Goal: Information Seeking & Learning: Learn about a topic

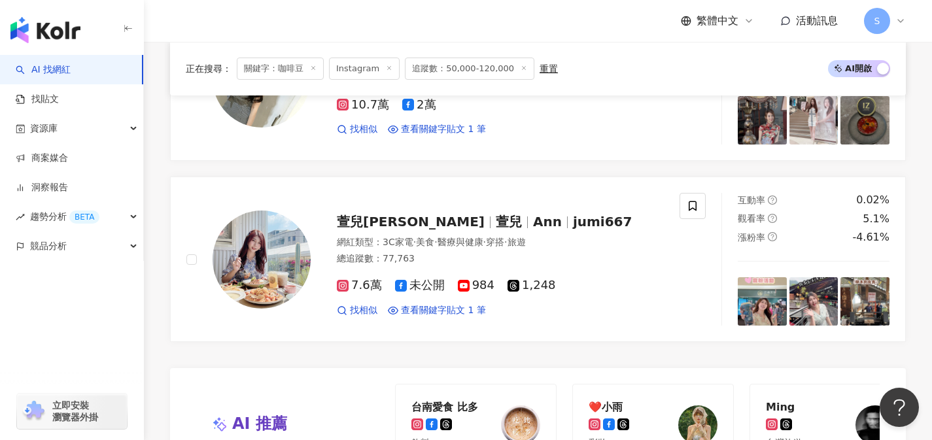
click at [539, 69] on div "重置" at bounding box center [548, 68] width 18 height 10
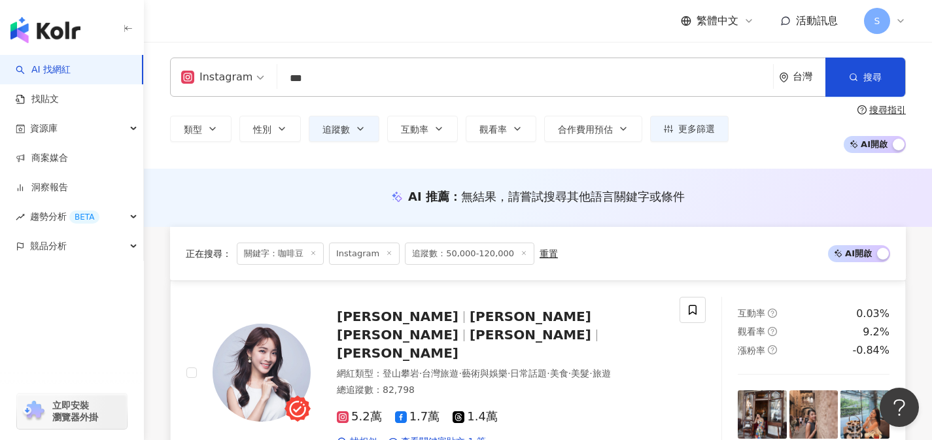
click at [549, 327] on span "奎奎" at bounding box center [531, 335] width 122 height 16
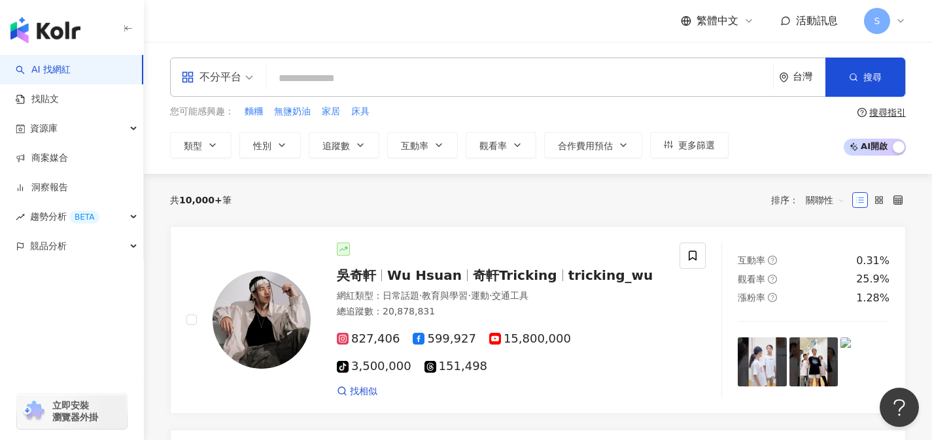
click at [232, 81] on div "不分平台" at bounding box center [211, 77] width 60 height 21
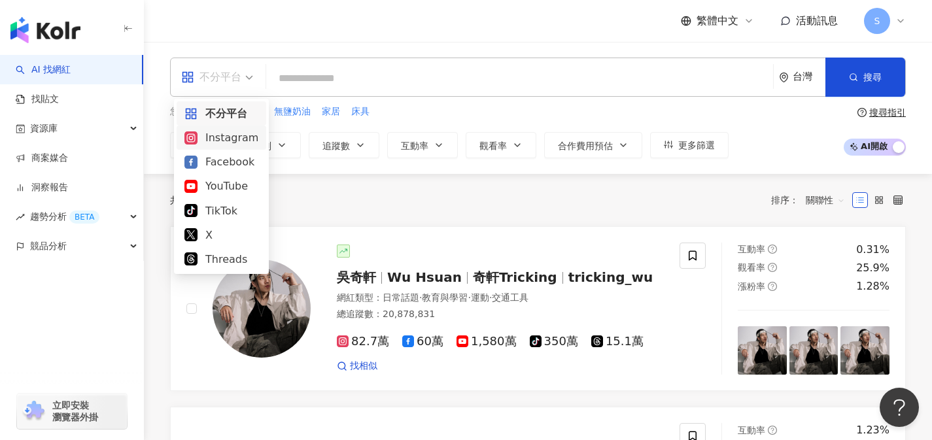
click at [231, 134] on div "Instagram" at bounding box center [221, 137] width 74 height 16
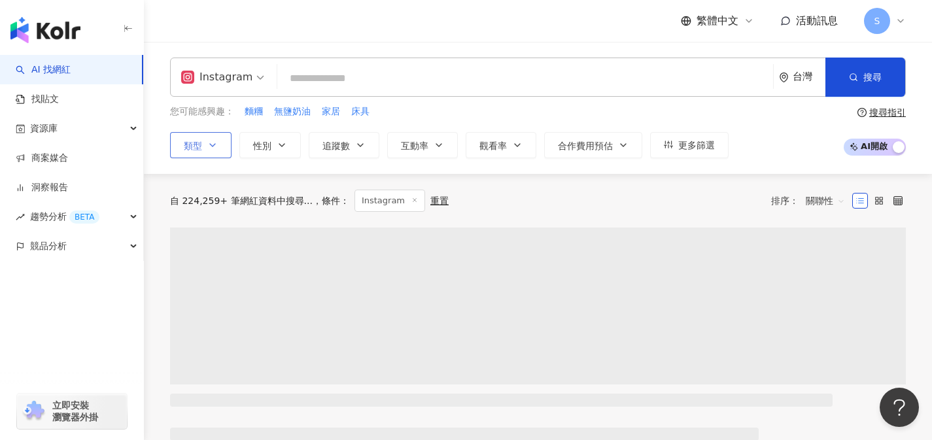
click at [213, 140] on icon "button" at bounding box center [212, 145] width 10 height 10
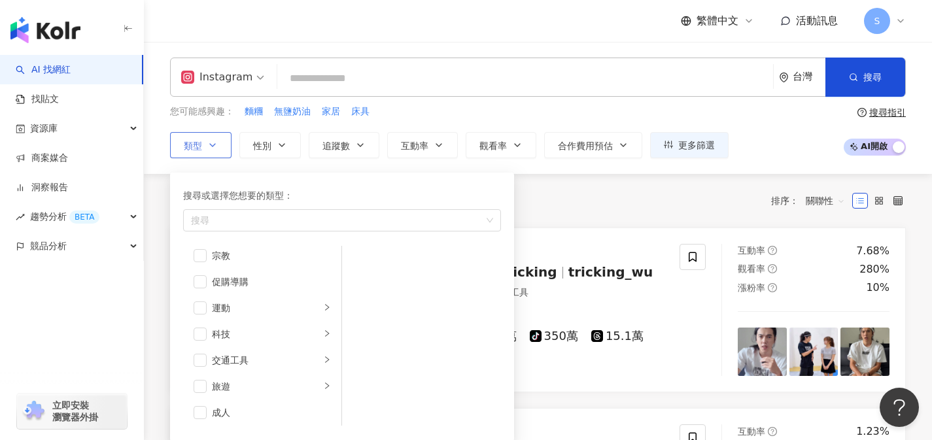
scroll to position [453, 0]
click at [203, 384] on span "button" at bounding box center [200, 383] width 13 height 13
click at [201, 349] on span "button" at bounding box center [200, 355] width 13 height 13
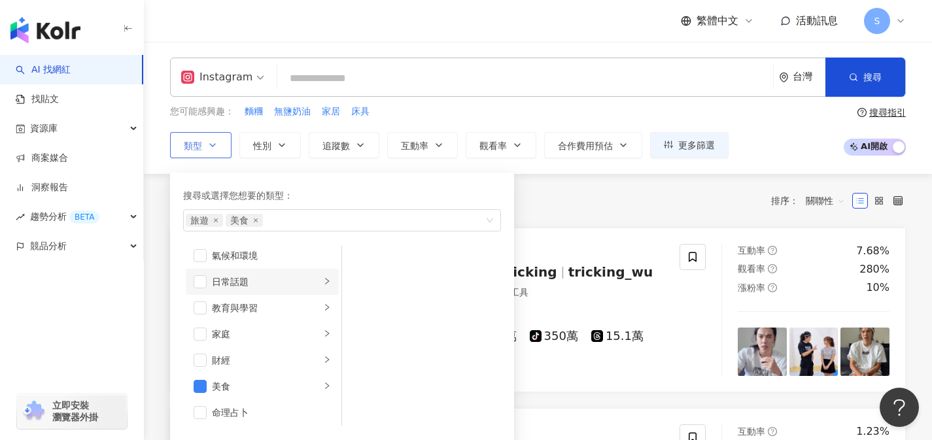
click at [224, 277] on div "日常話題" at bounding box center [266, 282] width 109 height 14
click at [200, 284] on span "button" at bounding box center [200, 281] width 13 height 13
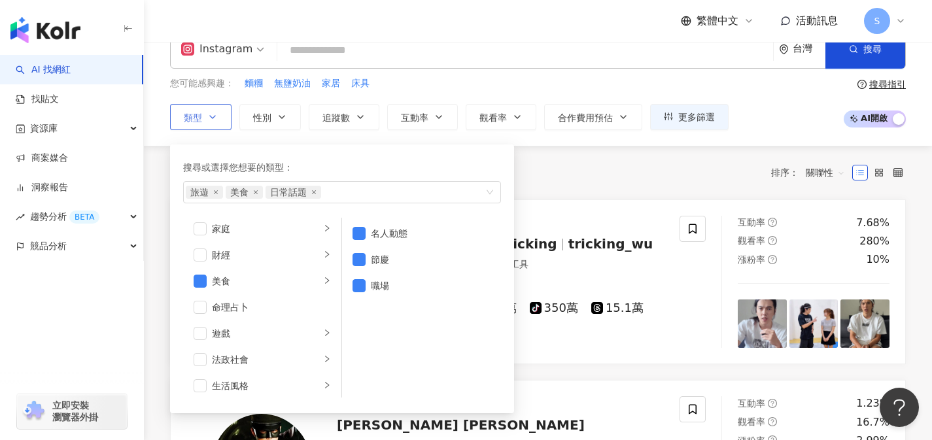
scroll to position [262, 0]
click at [277, 260] on div "生活風格" at bounding box center [266, 259] width 109 height 14
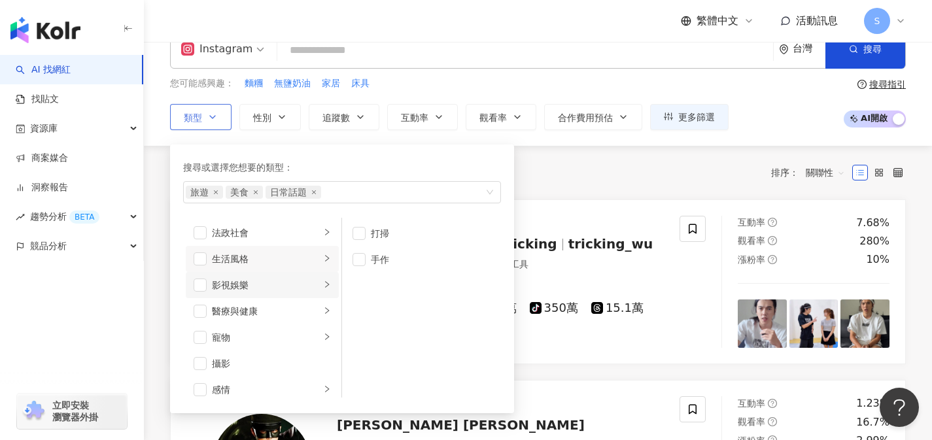
click at [275, 292] on div "影視娛樂" at bounding box center [266, 285] width 109 height 14
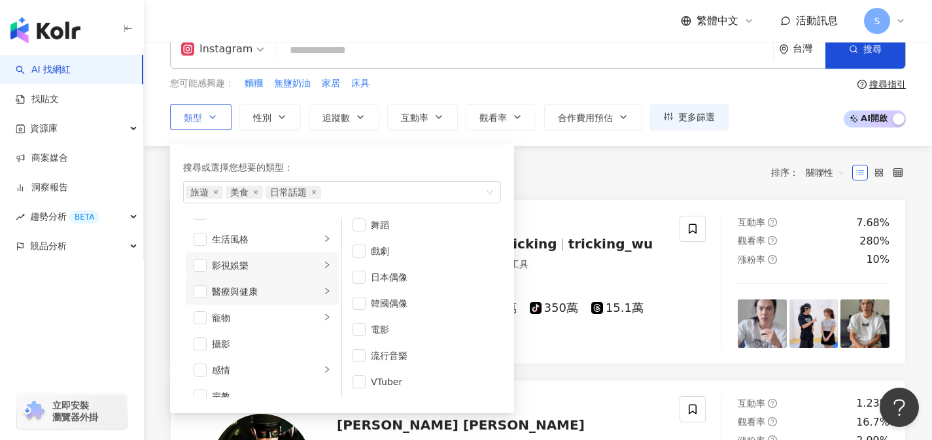
scroll to position [305, 0]
click at [204, 320] on span "button" at bounding box center [200, 320] width 13 height 13
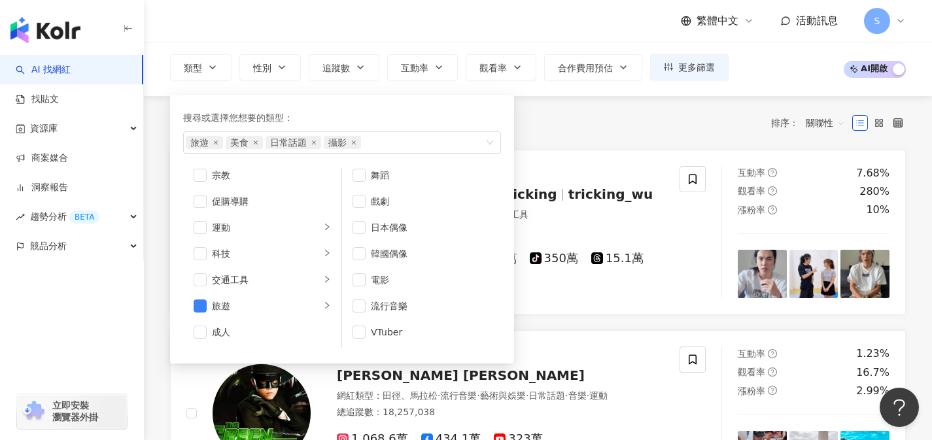
scroll to position [0, 0]
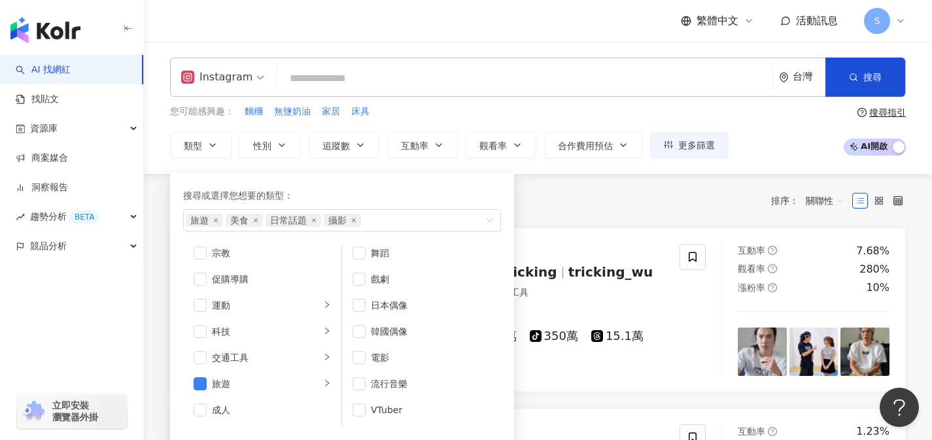
click at [556, 80] on input "search" at bounding box center [524, 78] width 485 height 25
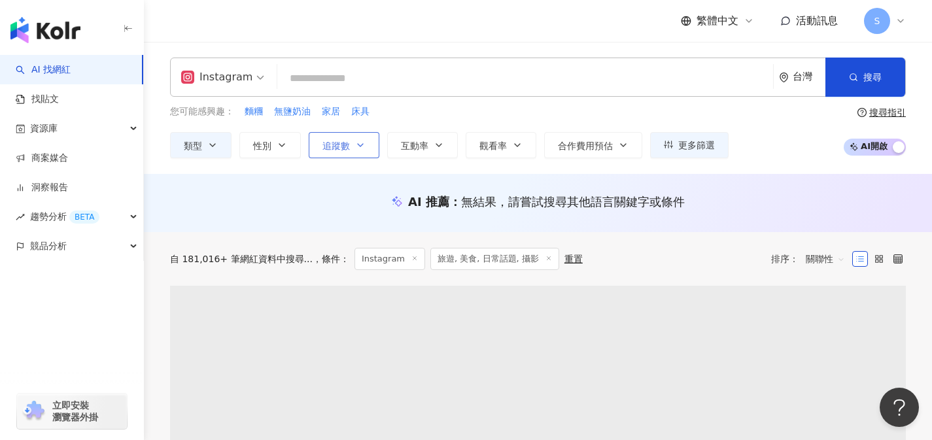
click at [367, 146] on button "追蹤數" at bounding box center [344, 145] width 71 height 26
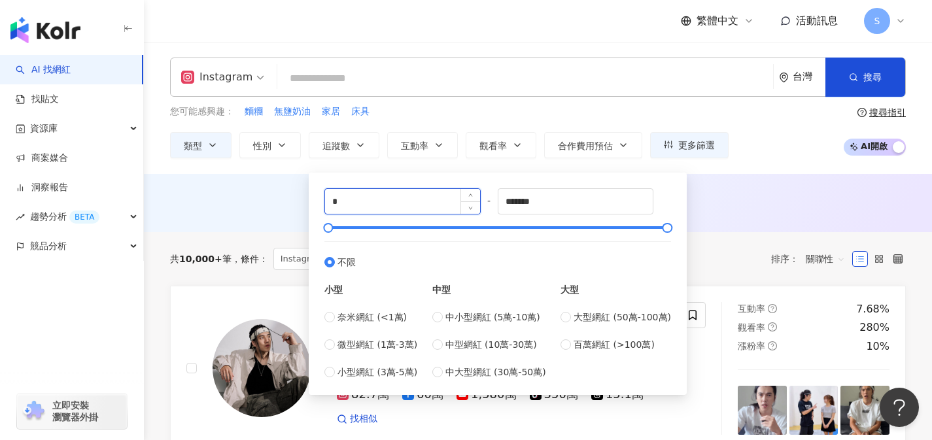
click at [359, 202] on input "*" at bounding box center [402, 201] width 155 height 25
type input "*****"
drag, startPoint x: 560, startPoint y: 205, endPoint x: 480, endPoint y: 202, distance: 79.8
click at [481, 203] on div "***** - ******* 不限 小型 奈米網紅 (<1萬) 微型網紅 (1萬-3萬) 小型網紅 (3萬-5萬) 中型 中小型網紅 (5萬-10萬) 中型…" at bounding box center [497, 283] width 347 height 191
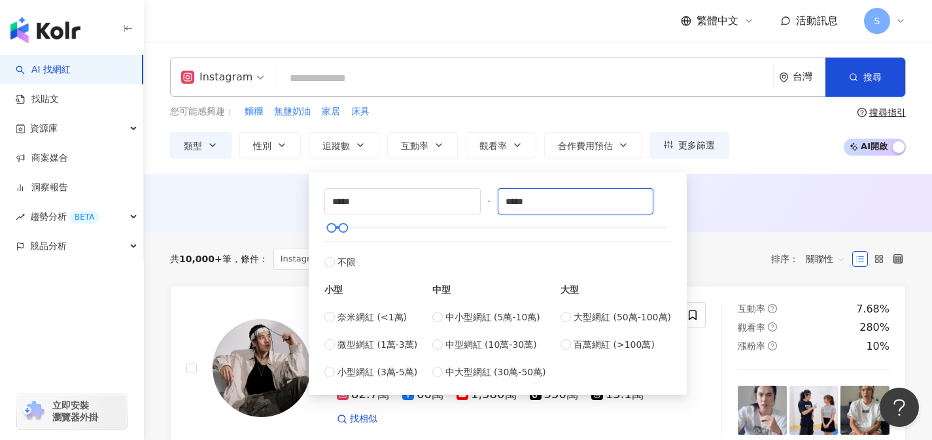
type input "*****"
click at [708, 203] on div "AI 推薦 ： 無結果，請嘗試搜尋其他語言關鍵字或條件" at bounding box center [538, 202] width 736 height 16
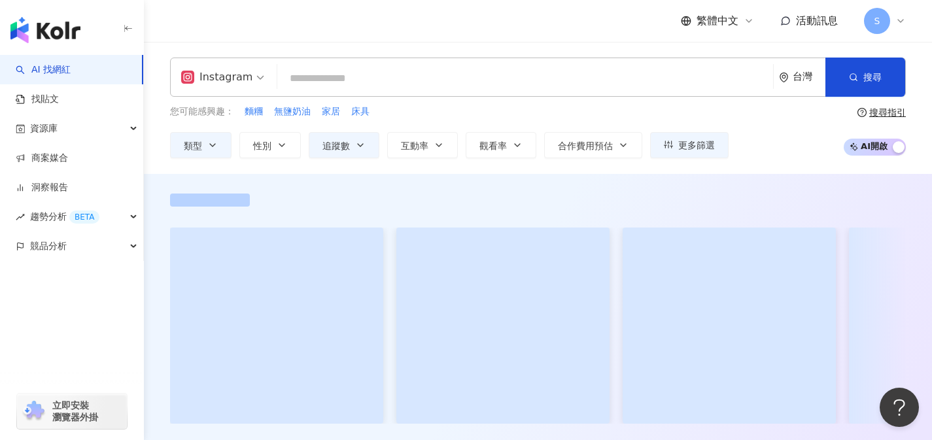
click at [392, 78] on input "search" at bounding box center [524, 78] width 485 height 25
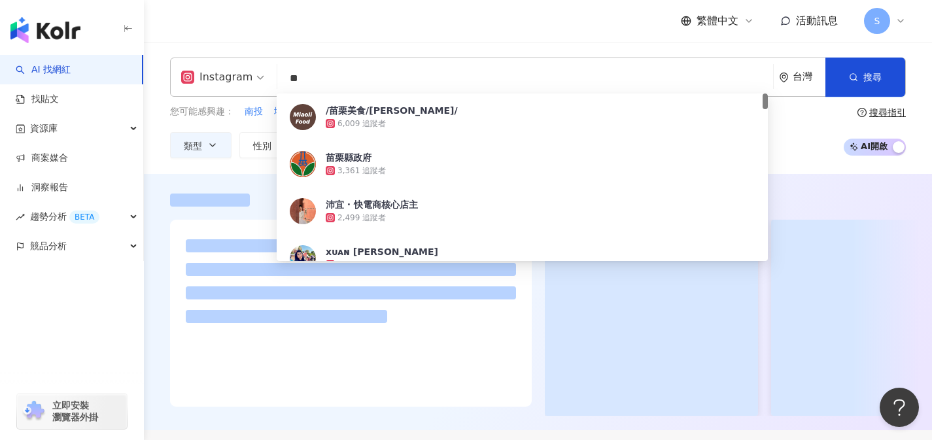
click at [789, 160] on div "Instagram ** 台灣 搜尋 a8f535b0-9930-4089-8316-2038174202db /苗栗美食/苗栗景點/ 6,009 追蹤者 苗…" at bounding box center [538, 108] width 788 height 132
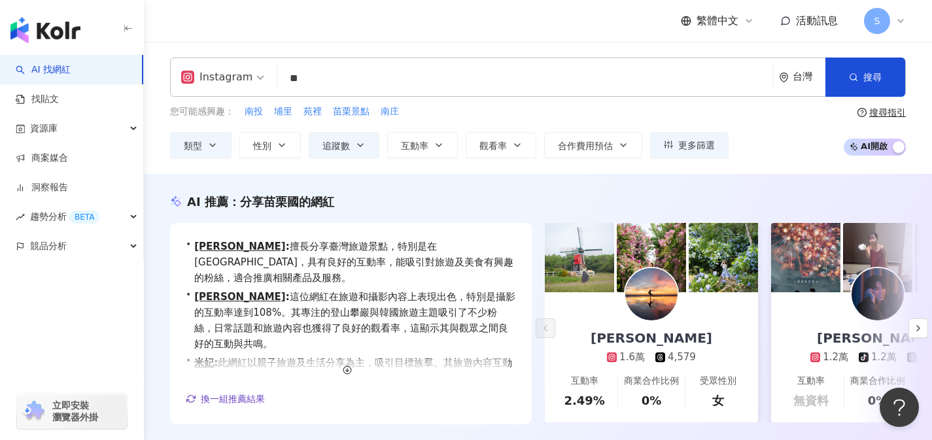
scroll to position [250, 0]
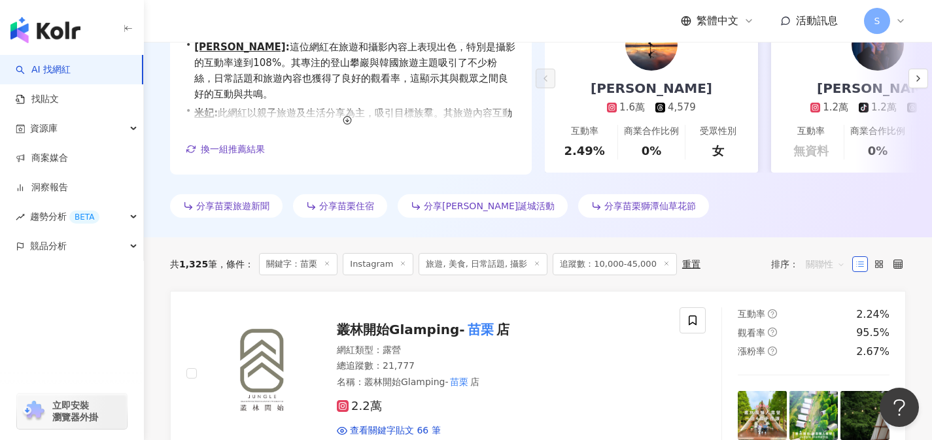
click at [817, 269] on span "關聯性" at bounding box center [825, 264] width 39 height 21
click at [814, 400] on div "關鍵字" at bounding box center [825, 402] width 33 height 14
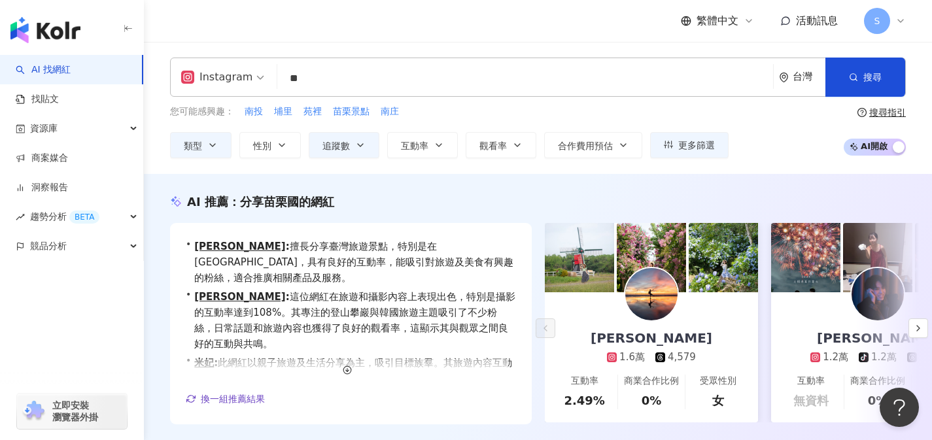
scroll to position [22, 0]
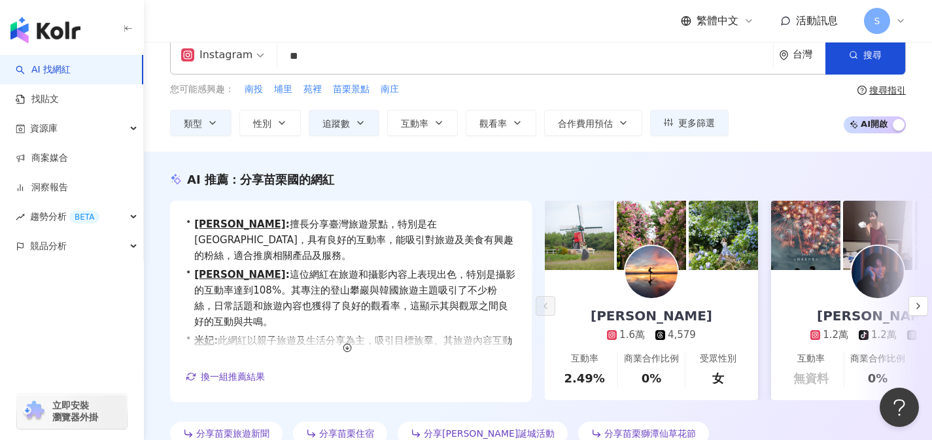
click at [715, 281] on link "Pierre Huang 1.6萬 4,579 互動率 2.49% 商業合作比例 0% 受眾性別 女" at bounding box center [651, 335] width 213 height 130
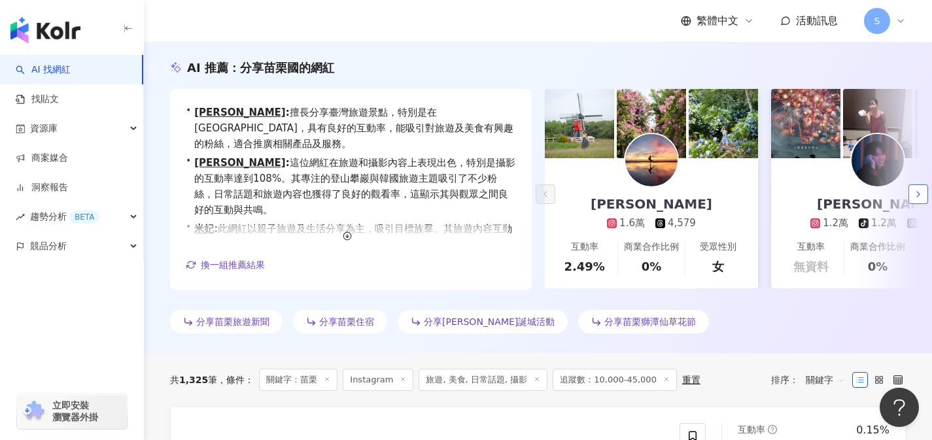
click at [916, 194] on icon "button" at bounding box center [918, 194] width 10 height 10
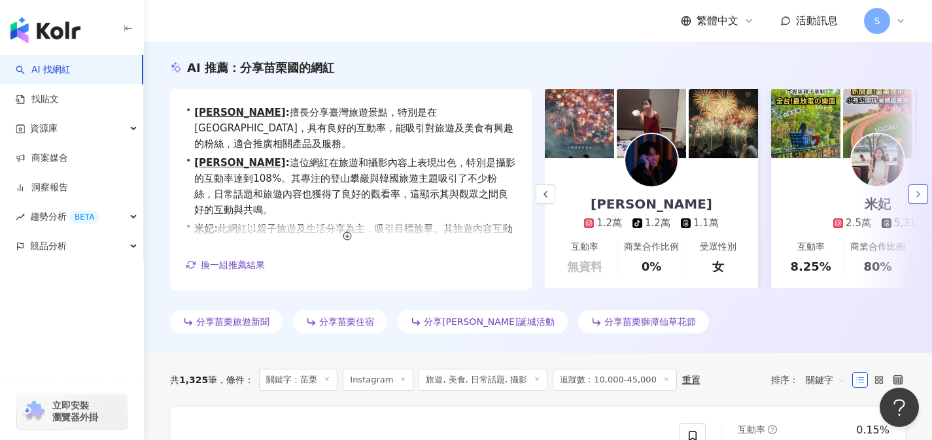
click at [916, 194] on icon "button" at bounding box center [918, 194] width 10 height 10
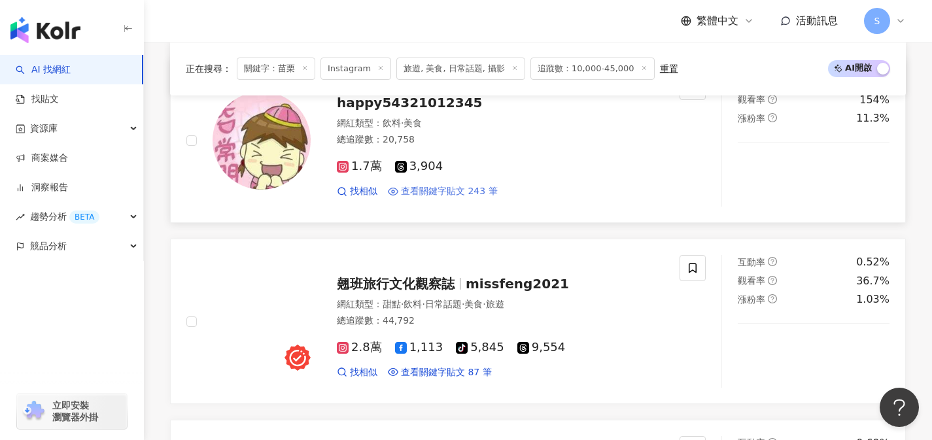
scroll to position [1026, 0]
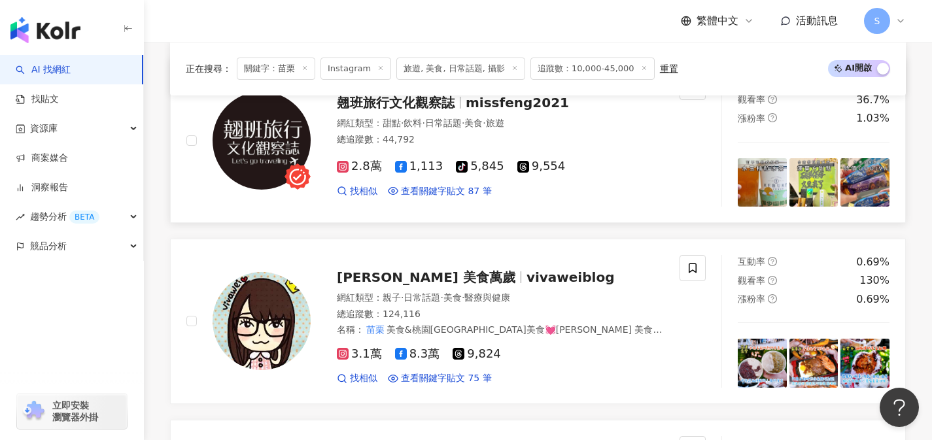
click at [459, 208] on link "翹班旅行文化觀察誌 missfeng2021 網紅類型 ： 甜點 · 飲料 · 日常話題 · 美食 · 旅遊 總追蹤數 ： 44,792 2.8萬 1,113…" at bounding box center [538, 140] width 736 height 165
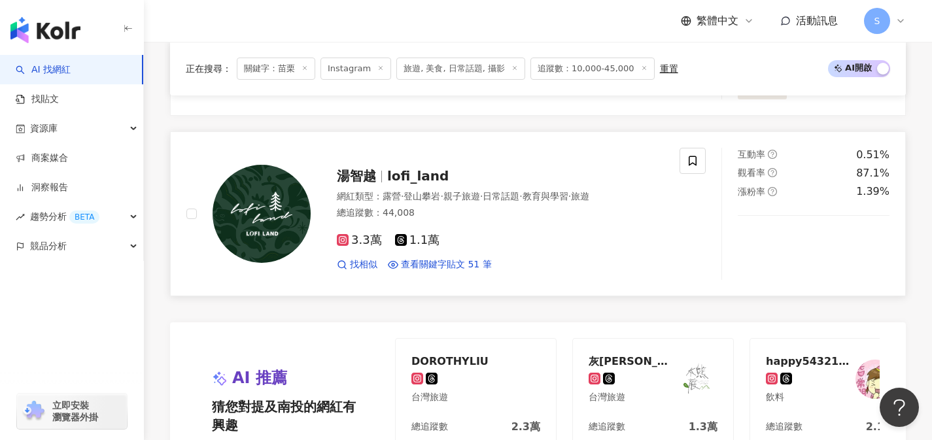
scroll to position [2416, 0]
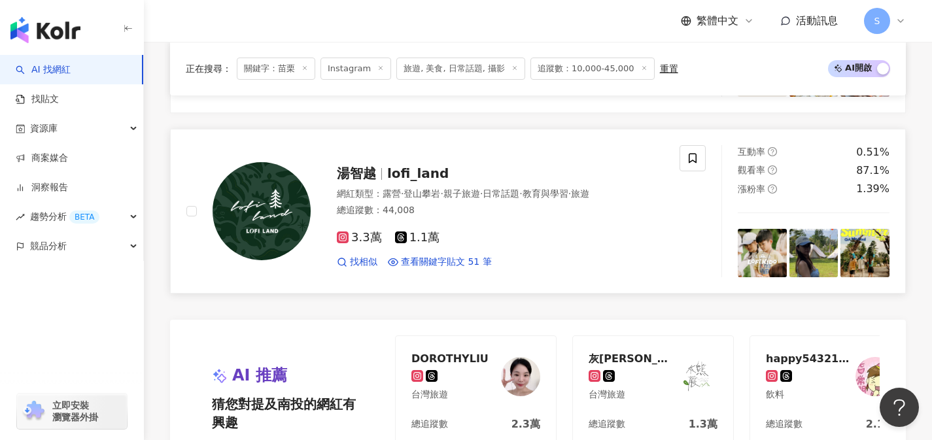
click at [464, 228] on div "3.3萬 1.1萬 找相似 查看關鍵字貼文 51 筆" at bounding box center [500, 244] width 327 height 48
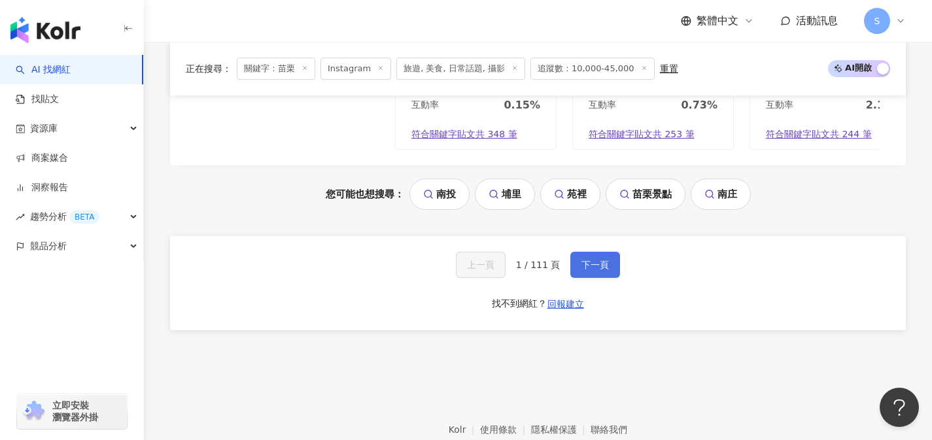
click at [581, 270] on span "下一頁" at bounding box center [594, 265] width 27 height 10
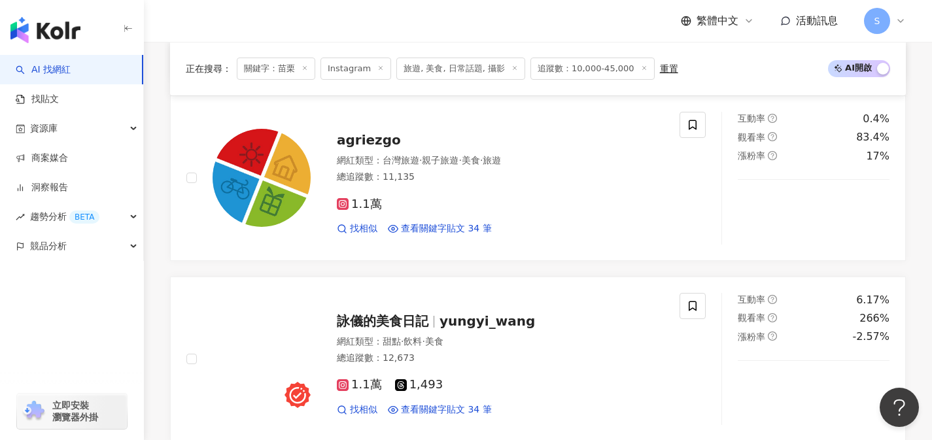
scroll to position [1862, 0]
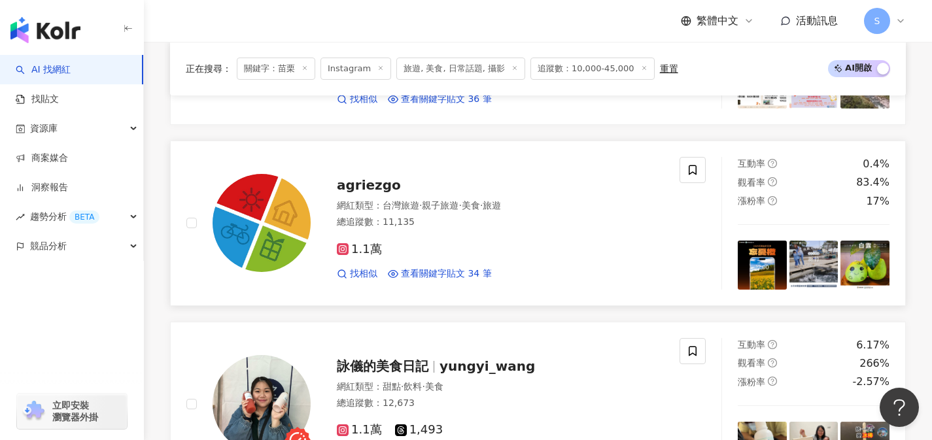
click at [470, 243] on div "1.1萬" at bounding box center [500, 250] width 327 height 14
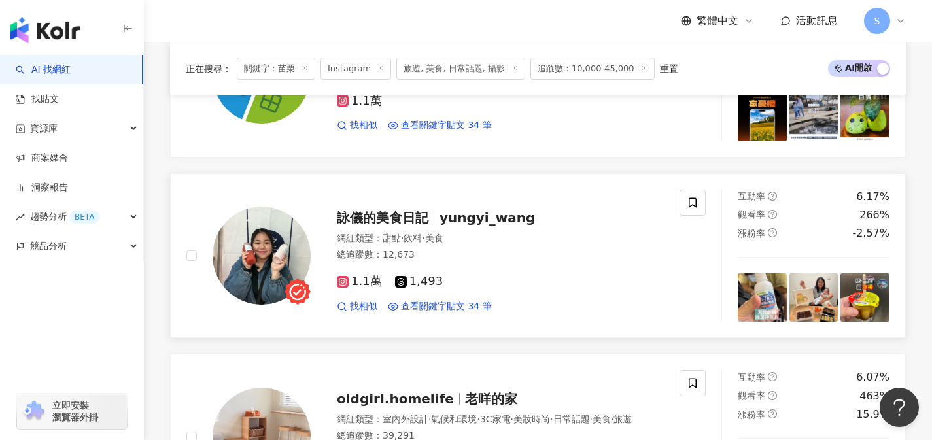
scroll to position [2021, 0]
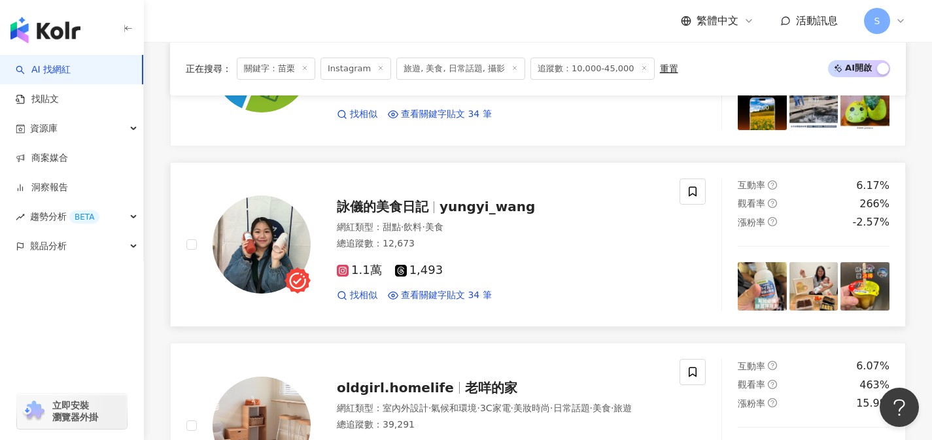
click at [521, 271] on div "1.1萬 1,493 找相似 查看關鍵字貼文 34 筆" at bounding box center [500, 277] width 327 height 48
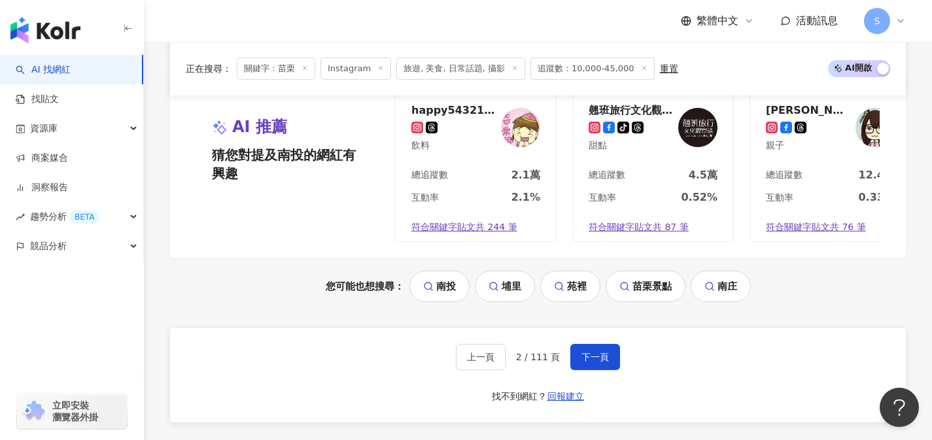
scroll to position [2704, 0]
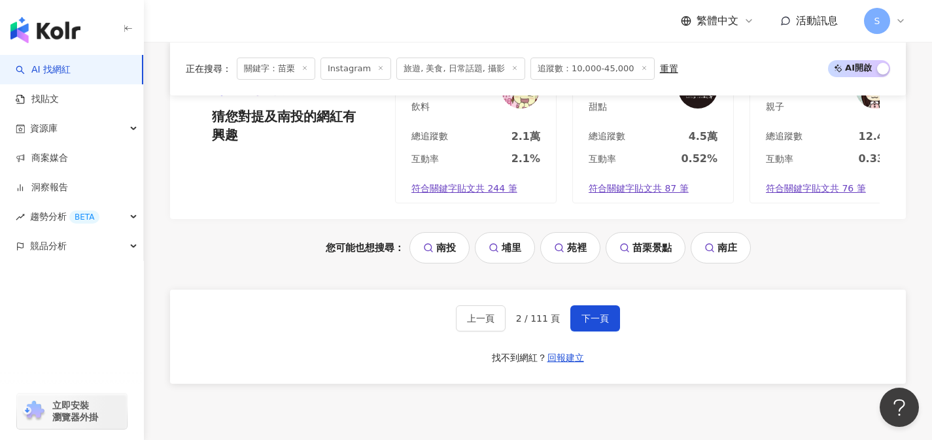
click at [598, 318] on span "下一頁" at bounding box center [594, 318] width 27 height 10
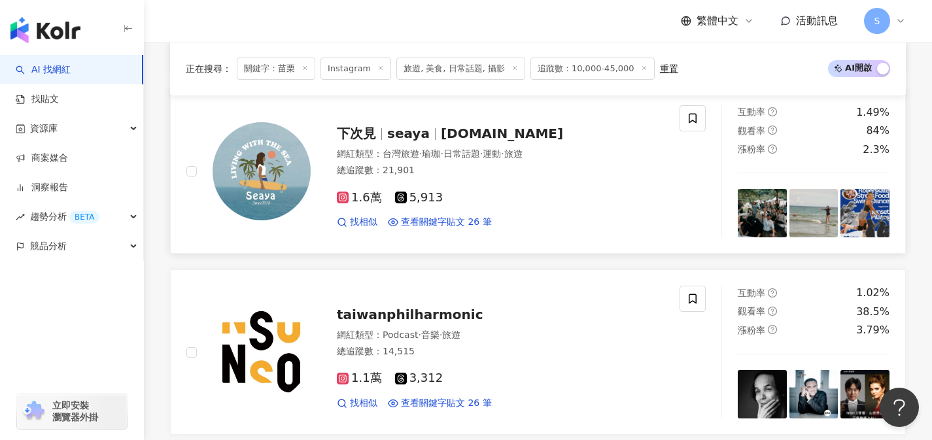
scroll to position [632, 0]
click at [532, 204] on div "1.6萬 5,913" at bounding box center [500, 199] width 327 height 14
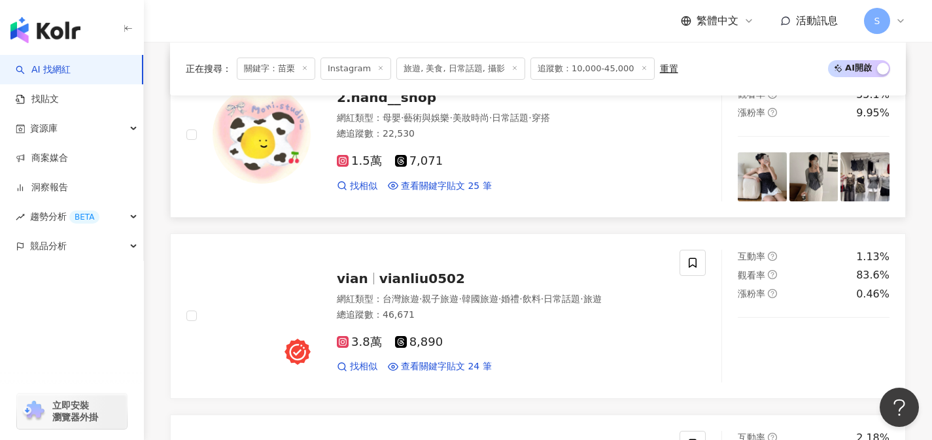
scroll to position [1282, 0]
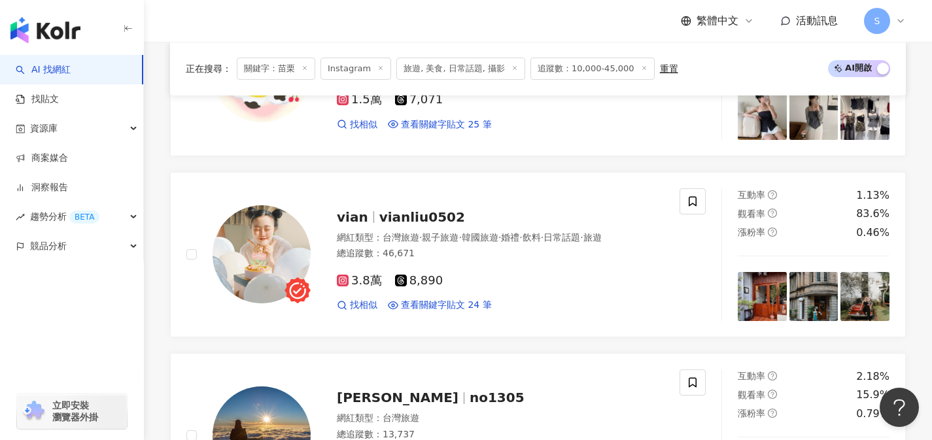
click at [633, 345] on div "Eason&Mido aday0530 網紅類型 ： 台灣旅遊 總追蹤數 ： 12,288 1.2萬 找相似 查看關鍵字貼文 26 筆 互動率 6.42% 觀…" at bounding box center [538, 341] width 736 height 2164
click at [477, 289] on div "3.8萬 8,890 找相似 查看關鍵字貼文 24 筆" at bounding box center [500, 288] width 327 height 48
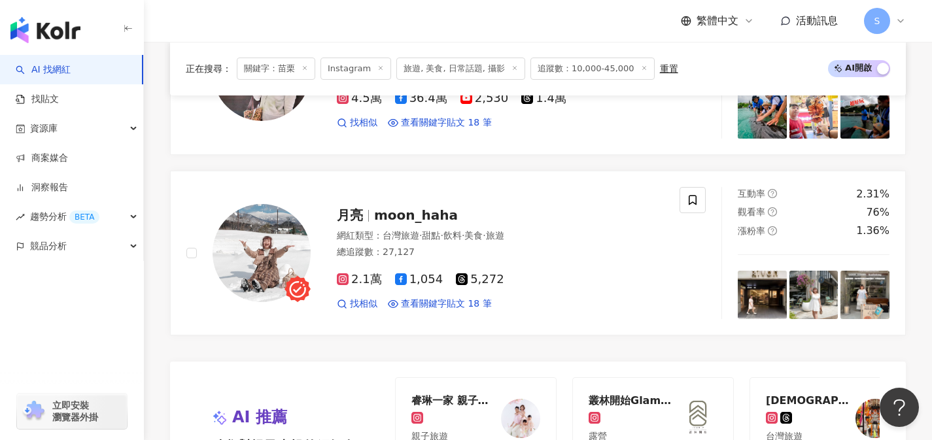
scroll to position [2358, 0]
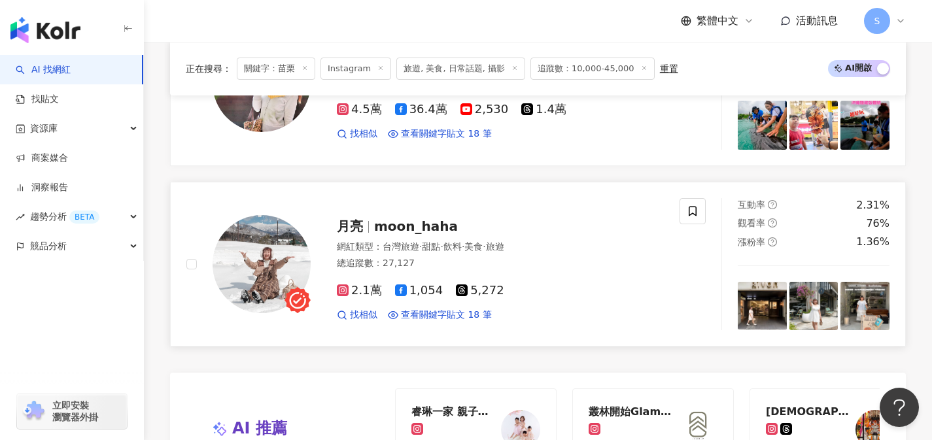
click at [465, 262] on div "總追蹤數 ： 27,127" at bounding box center [500, 263] width 327 height 13
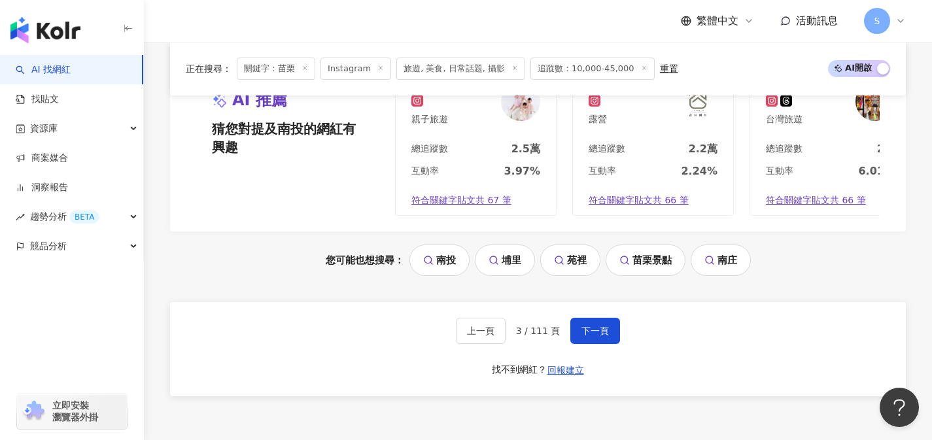
scroll to position [2694, 0]
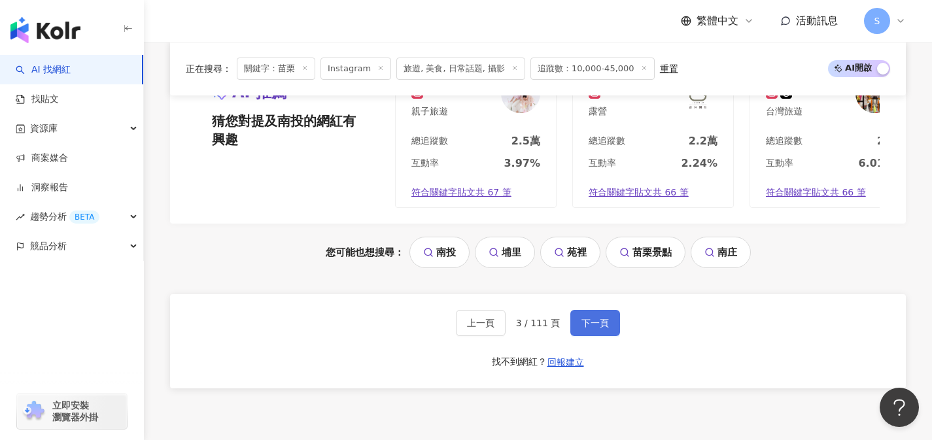
click at [600, 336] on button "下一頁" at bounding box center [595, 323] width 50 height 26
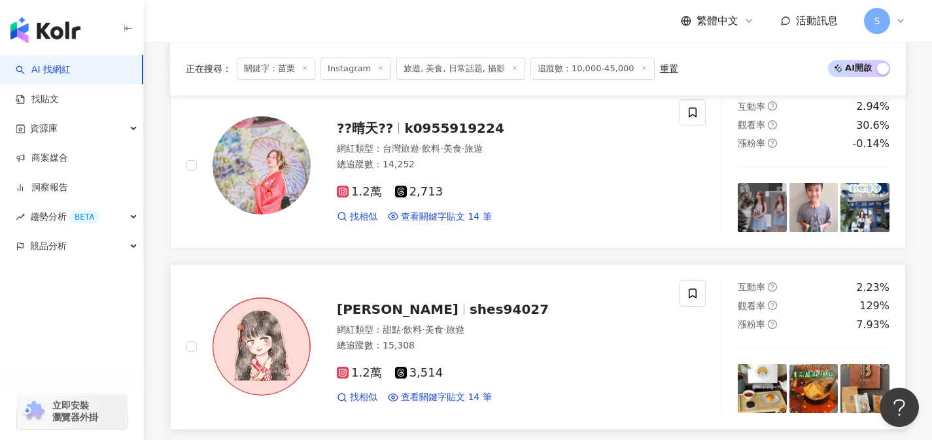
scroll to position [1567, 0]
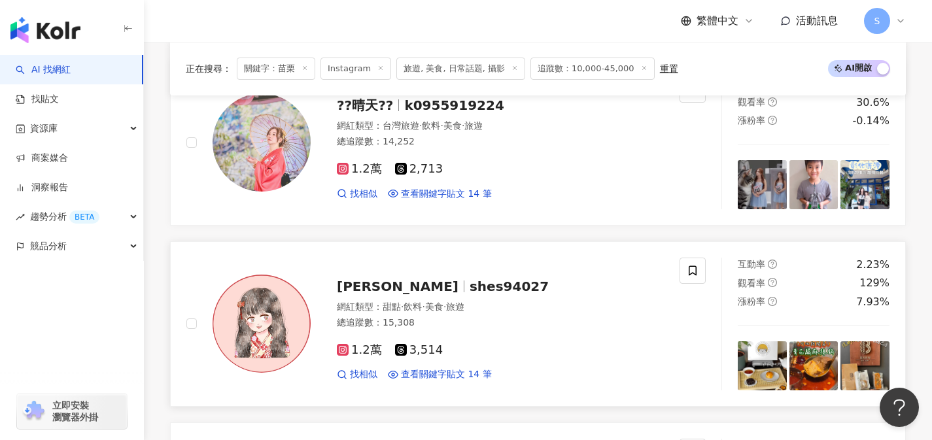
click at [462, 344] on div "1.2萬 3,514" at bounding box center [500, 350] width 327 height 14
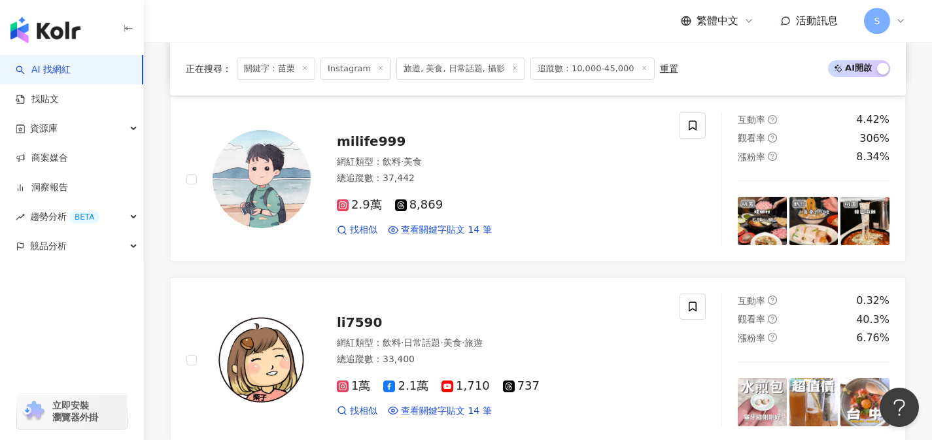
scroll to position [2071, 0]
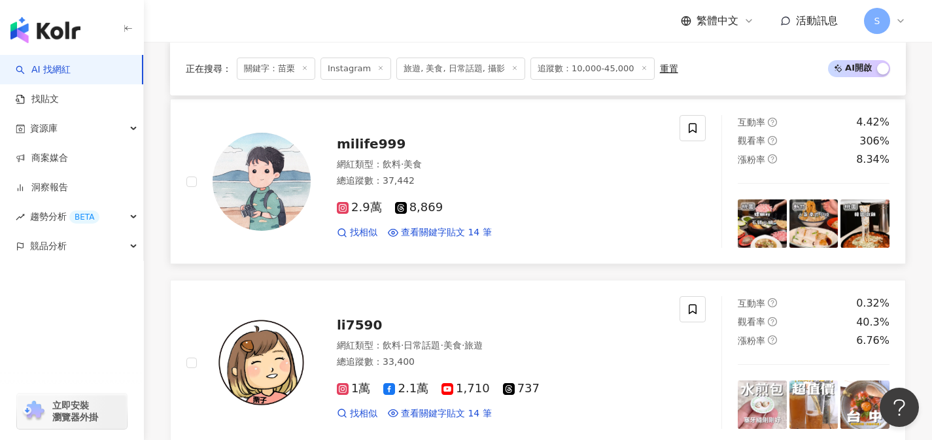
click at [470, 211] on div "2.9萬 8,869" at bounding box center [500, 208] width 327 height 14
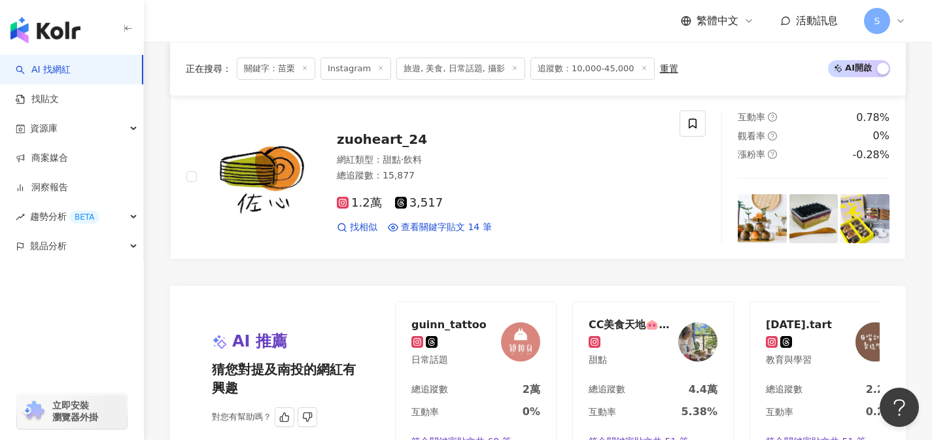
scroll to position [2591, 0]
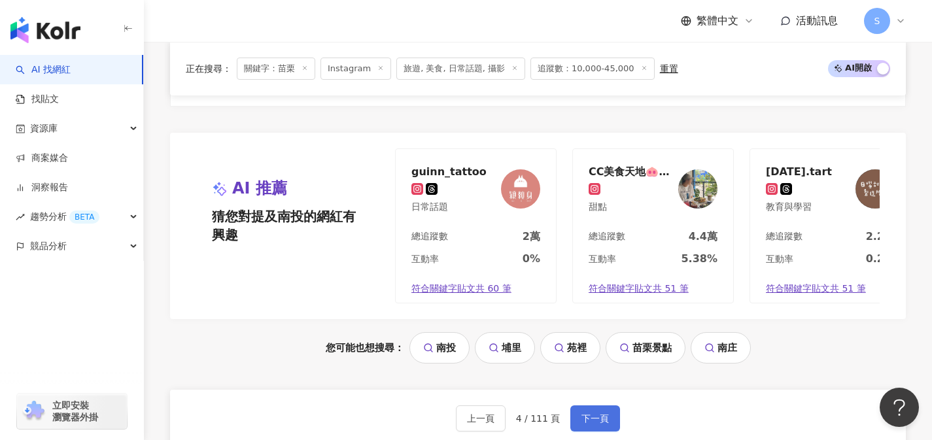
click at [594, 422] on button "下一頁" at bounding box center [595, 418] width 50 height 26
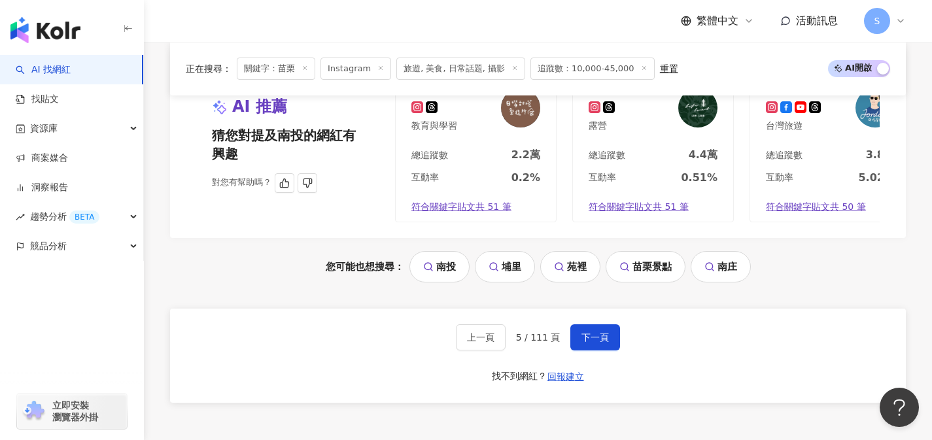
scroll to position [2722, 0]
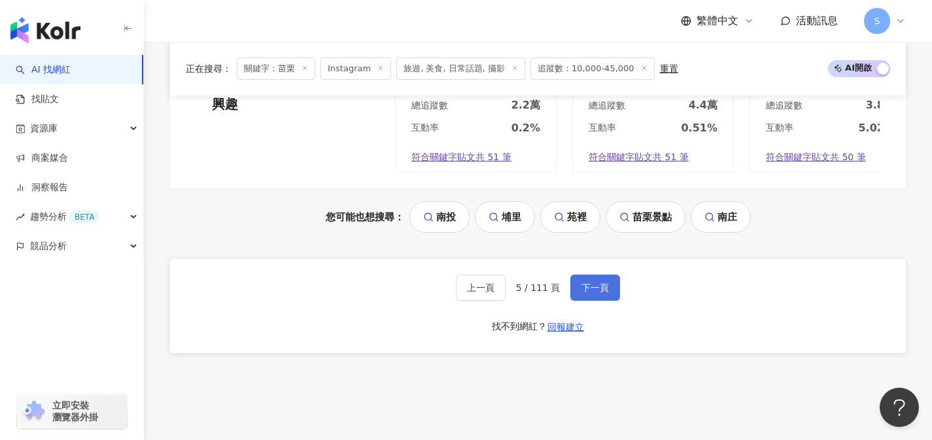
click at [575, 292] on button "下一頁" at bounding box center [595, 288] width 50 height 26
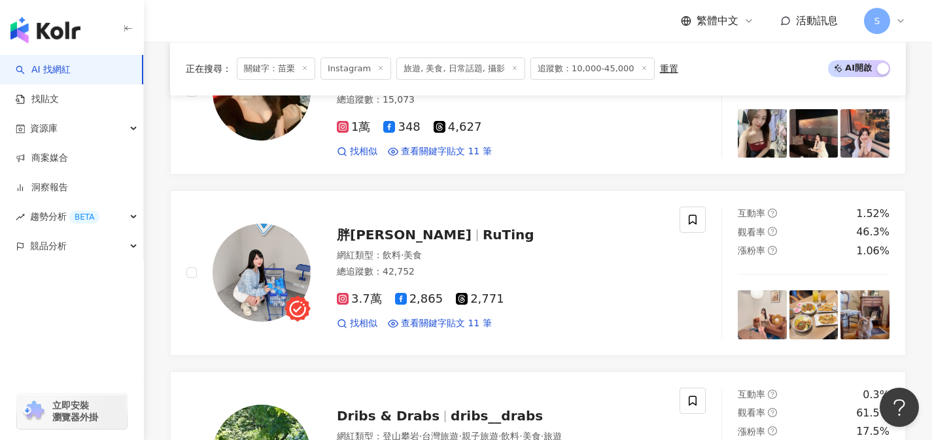
scroll to position [944, 0]
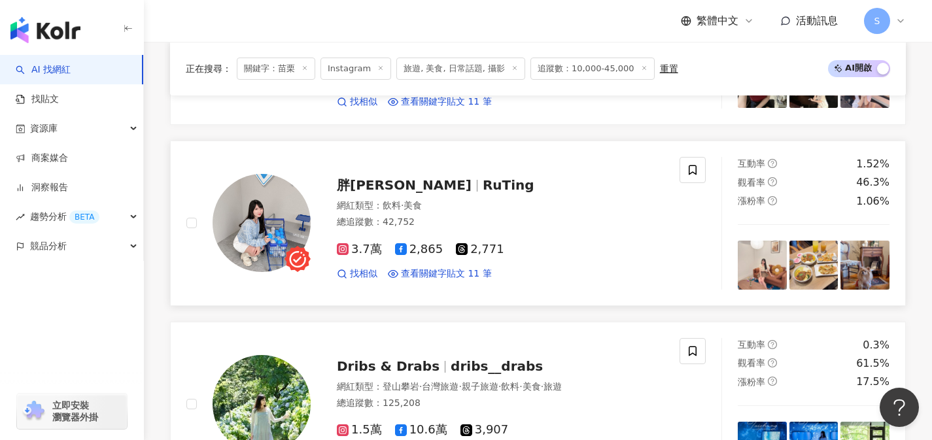
click at [469, 225] on div "總追蹤數 ： 42,752" at bounding box center [500, 222] width 327 height 13
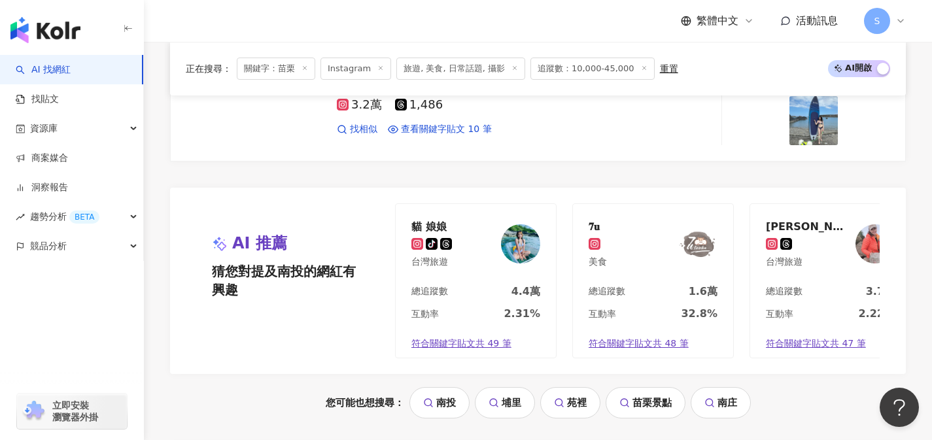
scroll to position [2655, 0]
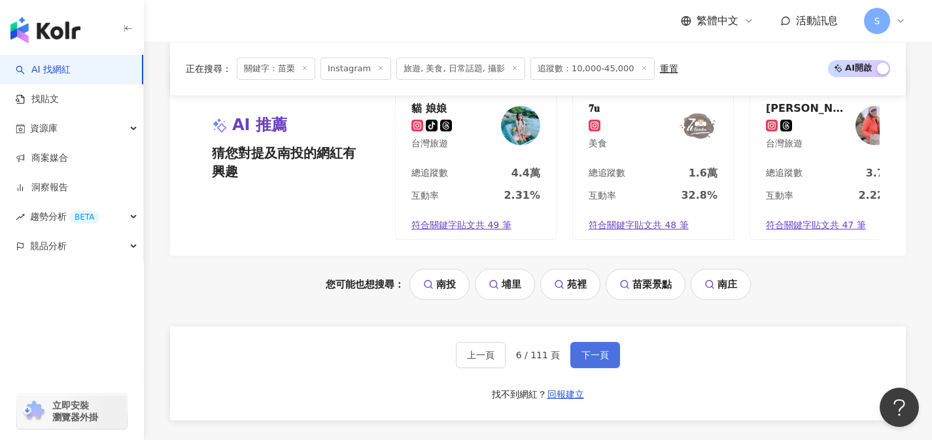
click at [594, 355] on button "下一頁" at bounding box center [595, 355] width 50 height 26
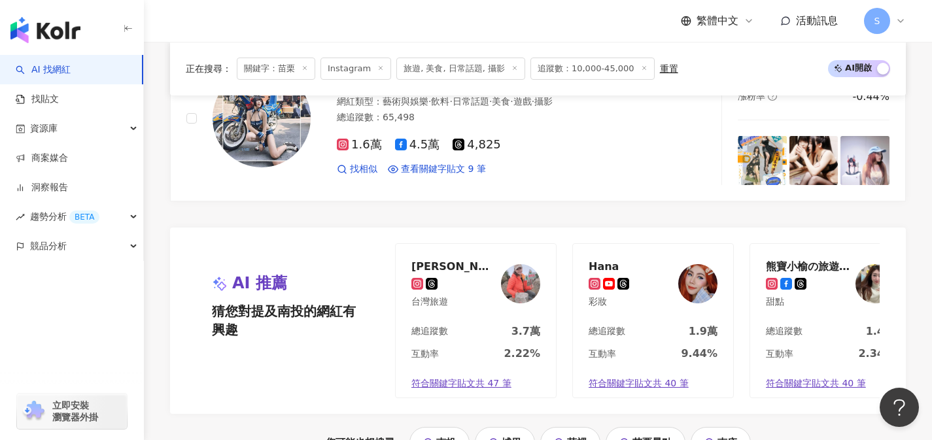
scroll to position [2752, 0]
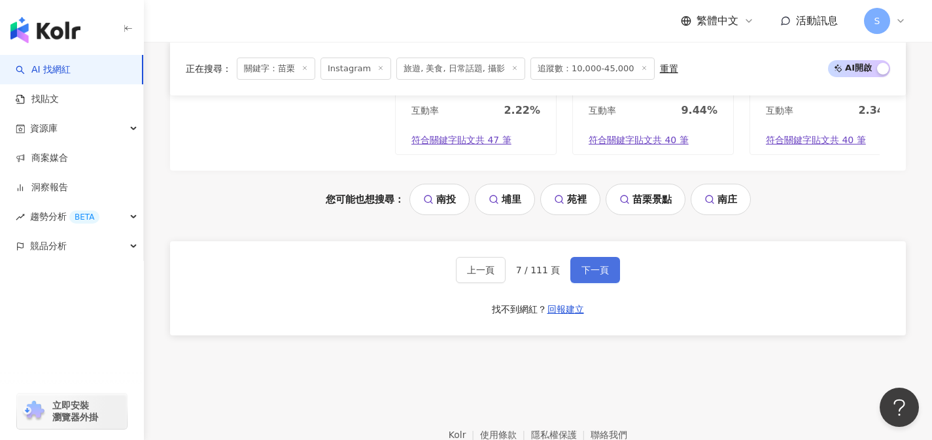
click at [579, 283] on button "下一頁" at bounding box center [595, 270] width 50 height 26
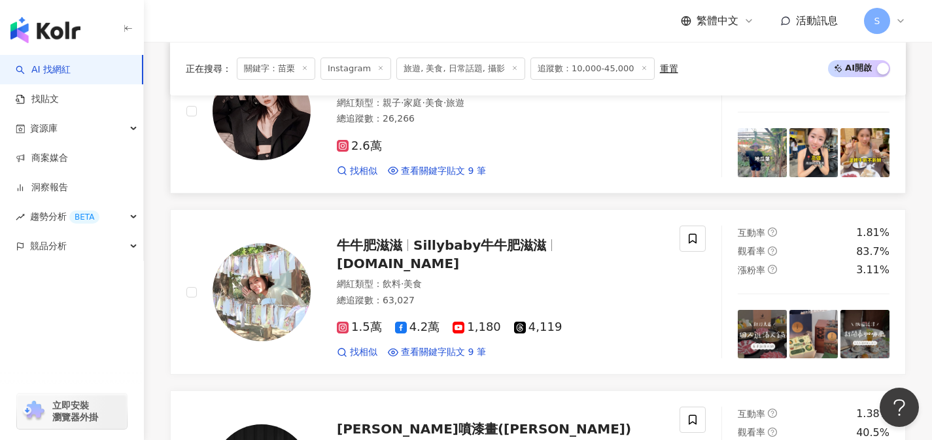
scroll to position [523, 0]
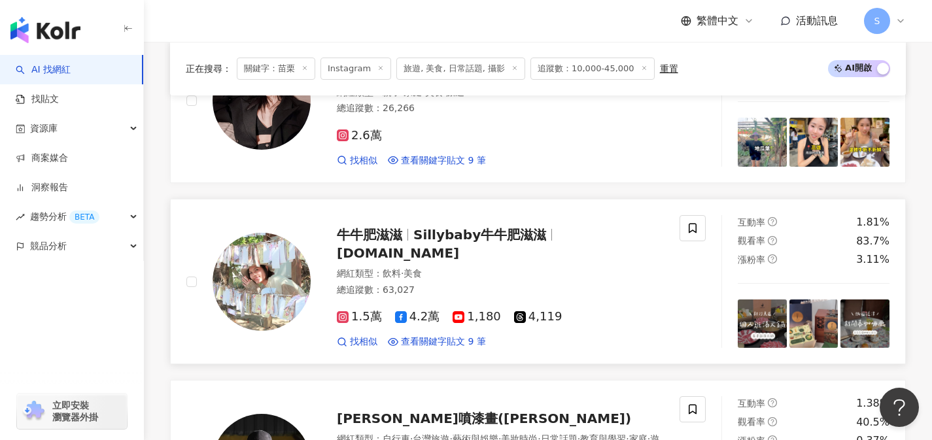
click at [464, 299] on div "1.5萬 4.2萬 1,180 4,119 找相似 查看關鍵字貼文 9 筆" at bounding box center [500, 323] width 327 height 48
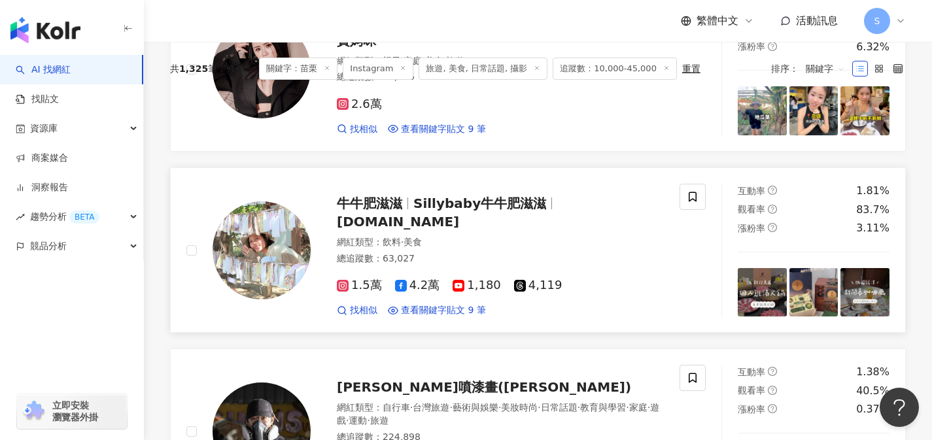
scroll to position [0, 0]
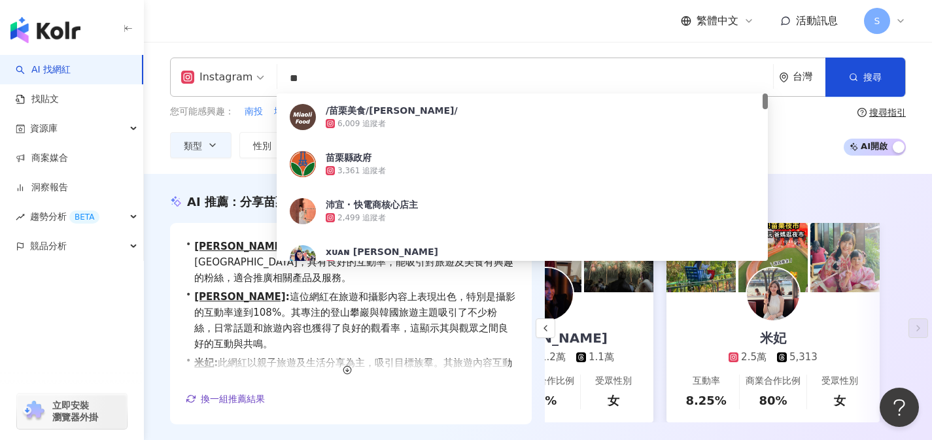
drag, startPoint x: 356, startPoint y: 80, endPoint x: 278, endPoint y: 80, distance: 77.8
click at [282, 80] on input "**" at bounding box center [524, 78] width 485 height 25
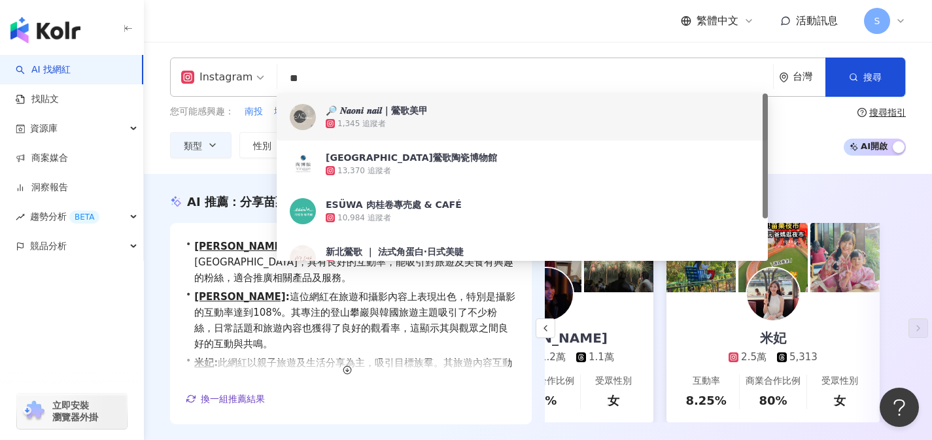
click at [416, 78] on input "**" at bounding box center [524, 78] width 485 height 25
click at [834, 79] on button "搜尋" at bounding box center [865, 77] width 80 height 39
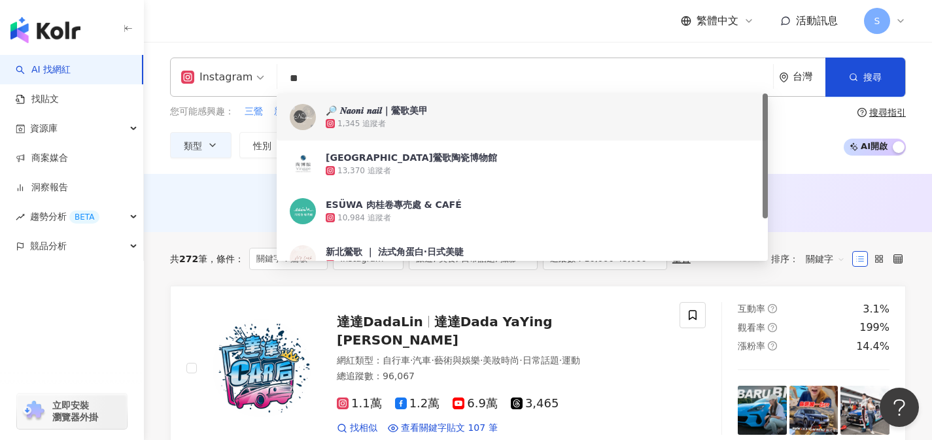
drag, startPoint x: 344, startPoint y: 85, endPoint x: 258, endPoint y: 88, distance: 86.4
click at [258, 88] on div "Instagram ** 台灣 搜尋 86a9e06e-4d72-44be-8fc6-1107b6686d1c 784c8960-d2e6-4a3c-879d…" at bounding box center [538, 77] width 736 height 39
type input "*"
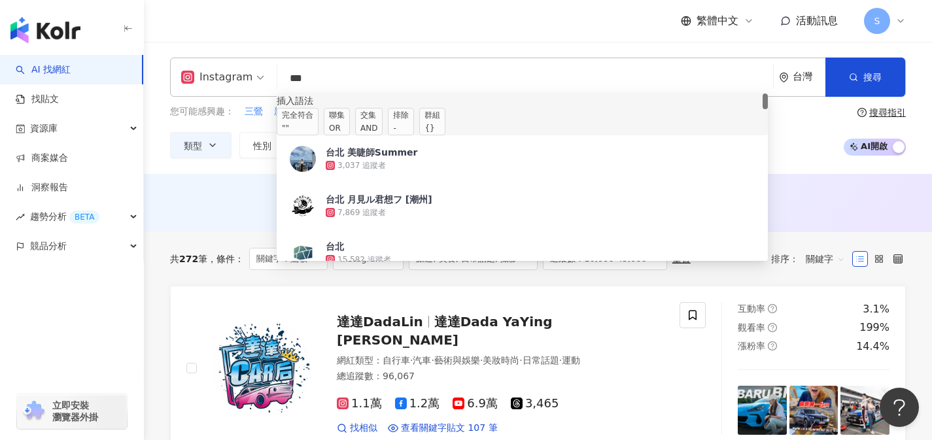
click at [377, 133] on div "AND" at bounding box center [368, 128] width 17 height 13
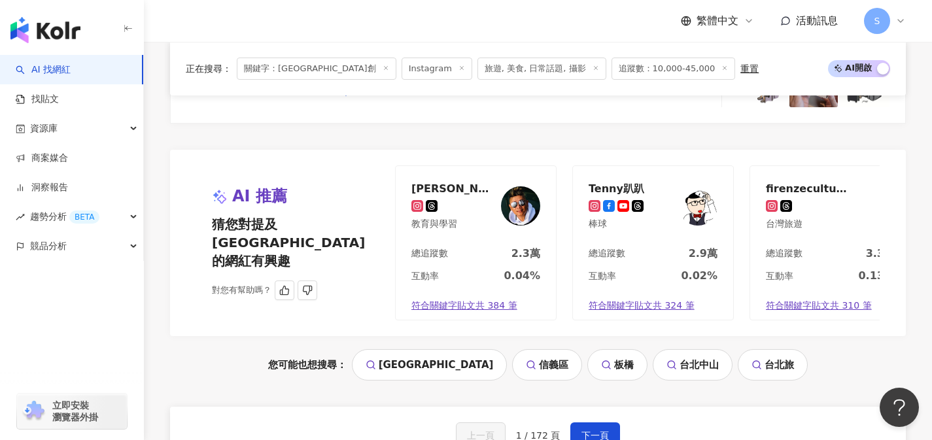
scroll to position [2629, 0]
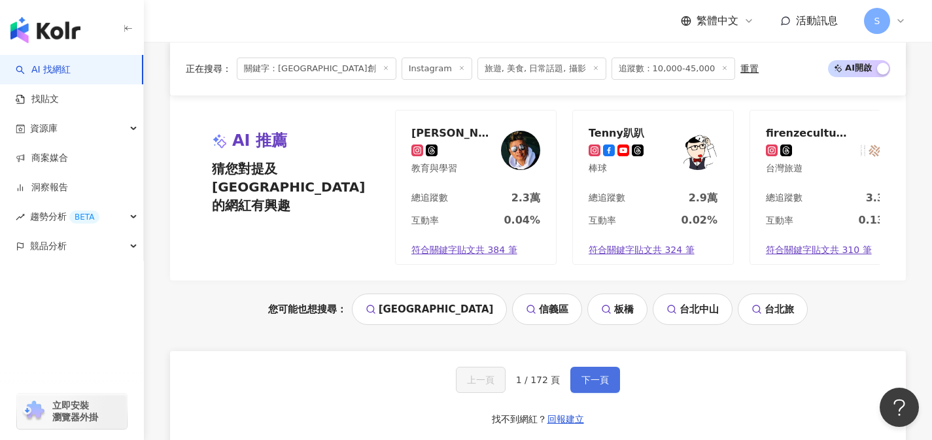
click at [606, 384] on button "下一頁" at bounding box center [595, 380] width 50 height 26
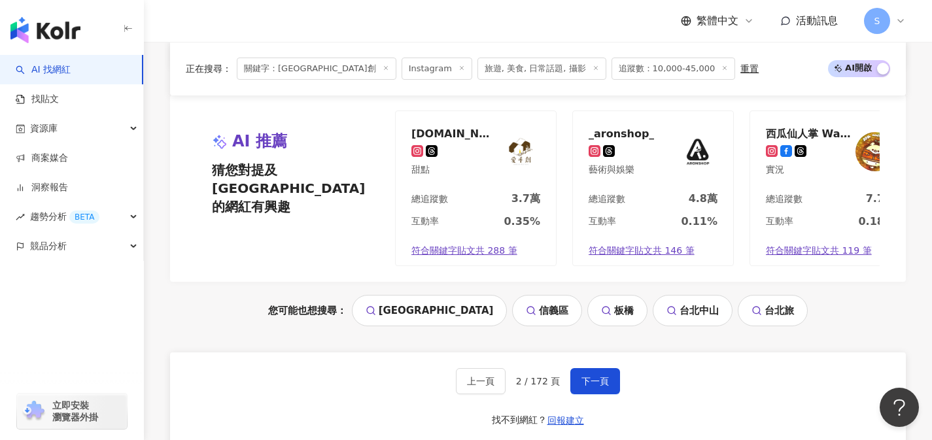
scroll to position [2752, 0]
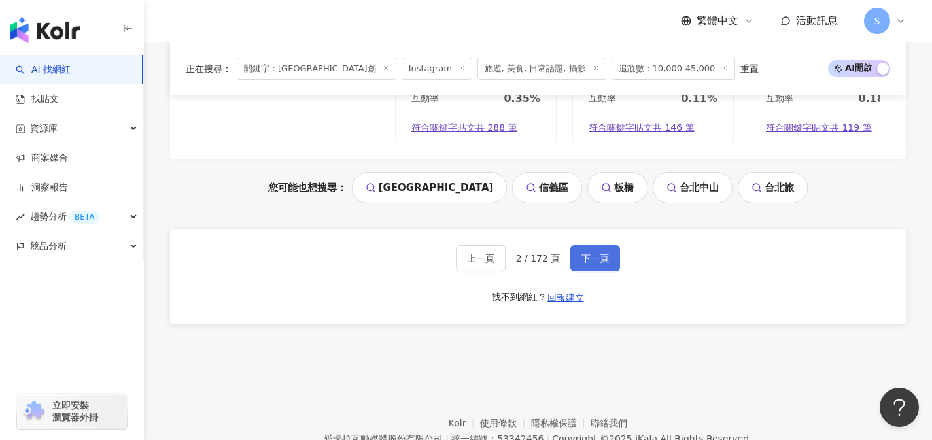
click at [588, 271] on button "下一頁" at bounding box center [595, 258] width 50 height 26
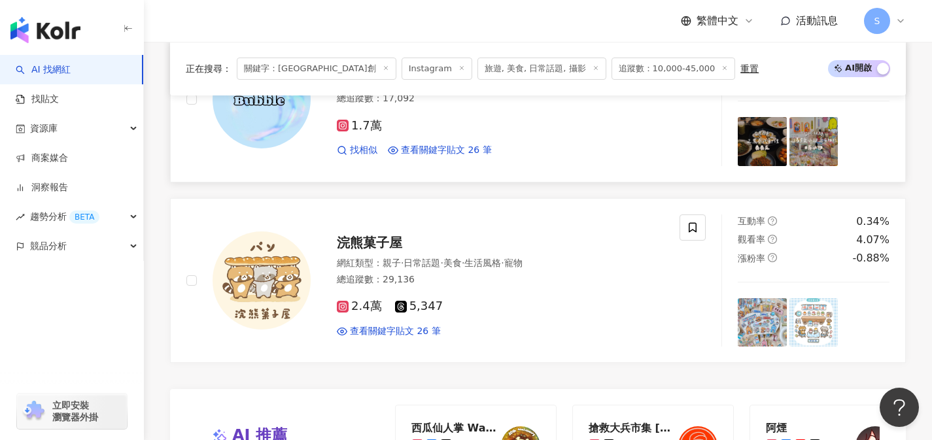
scroll to position [2615, 0]
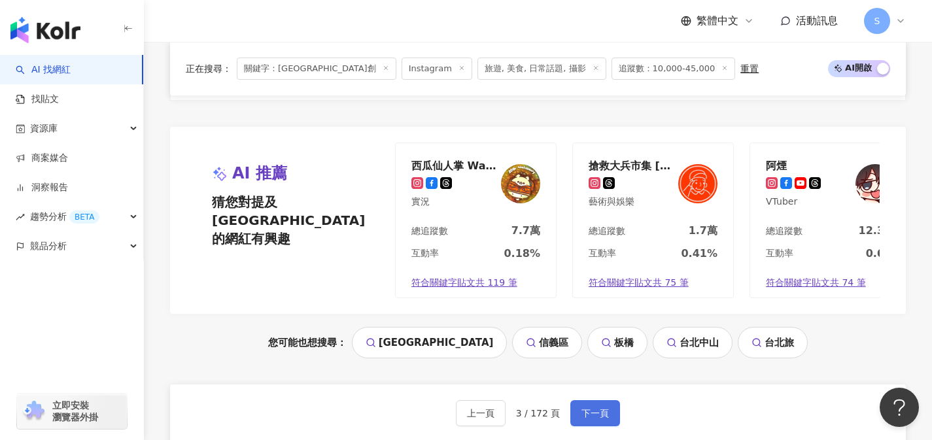
click at [611, 400] on button "下一頁" at bounding box center [595, 413] width 50 height 26
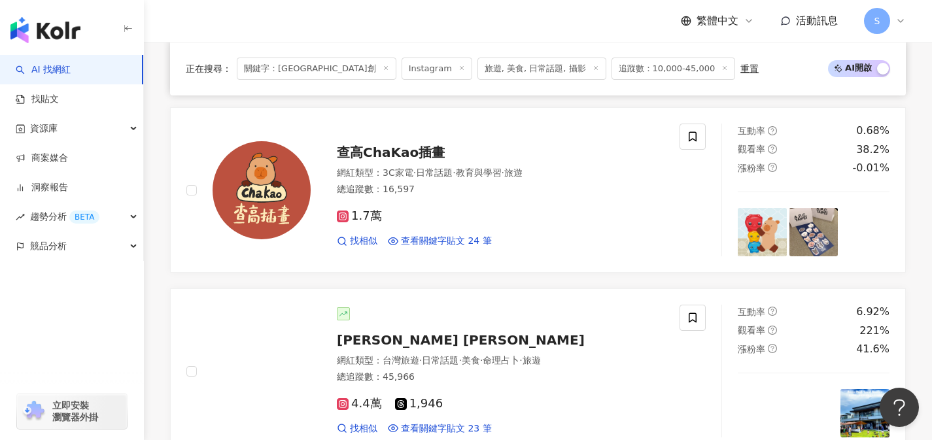
scroll to position [0, 0]
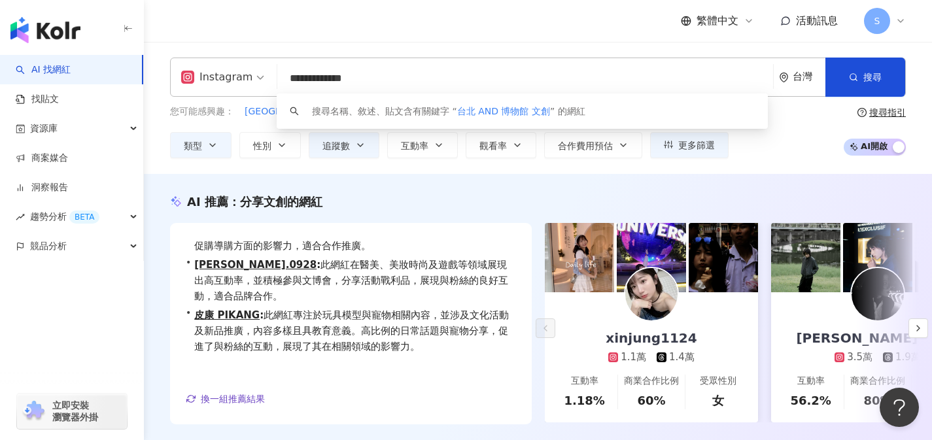
drag, startPoint x: 333, startPoint y: 79, endPoint x: 391, endPoint y: 82, distance: 58.3
click at [391, 82] on input "**********" at bounding box center [524, 78] width 485 height 25
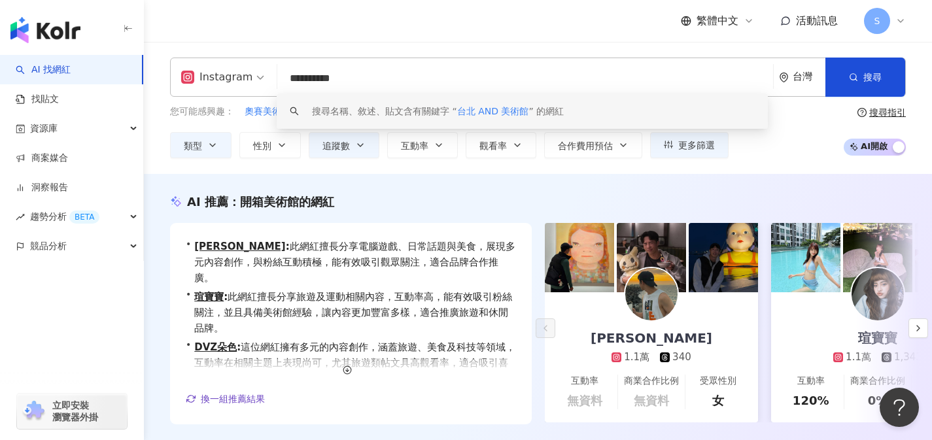
drag, startPoint x: 414, startPoint y: 81, endPoint x: 300, endPoint y: 85, distance: 113.8
click at [300, 85] on input "**********" at bounding box center [524, 78] width 485 height 25
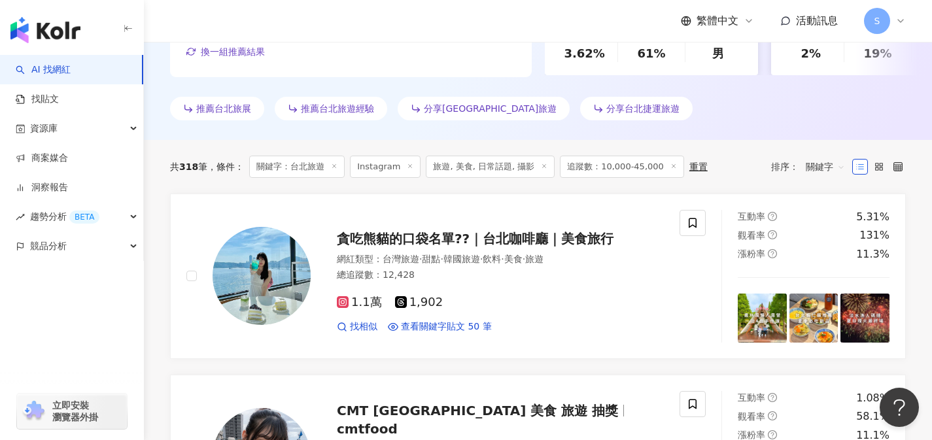
scroll to position [424, 0]
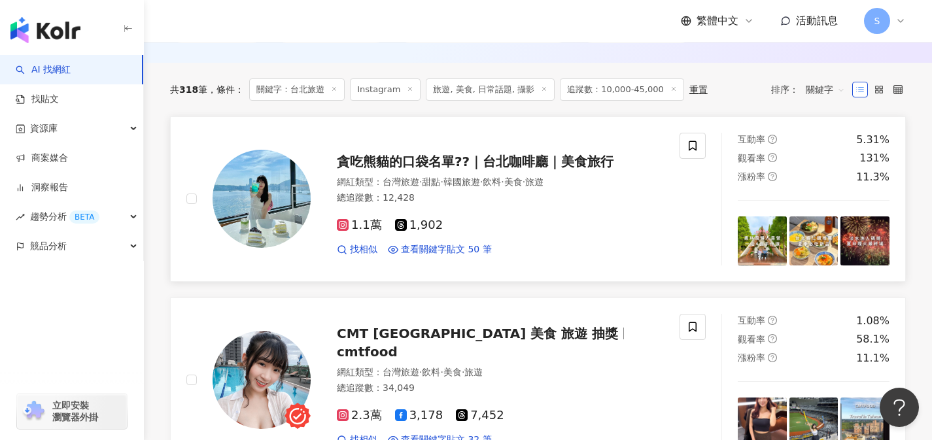
type input "****"
click at [468, 209] on div "1.1萬 1,902 找相似 查看關鍵字貼文 50 筆" at bounding box center [500, 232] width 327 height 48
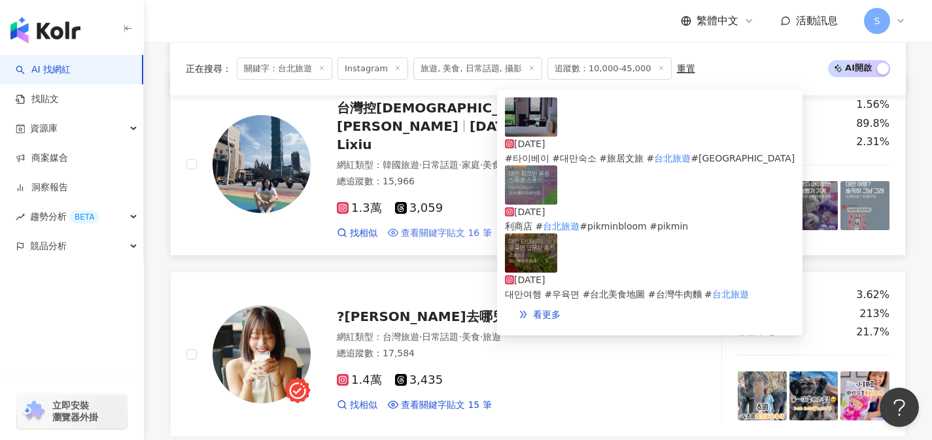
scroll to position [1970, 0]
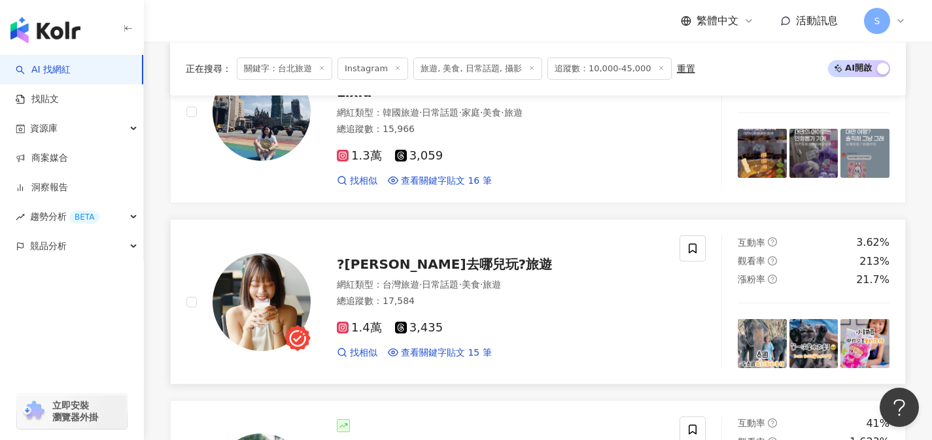
click at [481, 311] on div "1.4萬 3,435 找相似 查看關鍵字貼文 15 筆" at bounding box center [500, 335] width 327 height 48
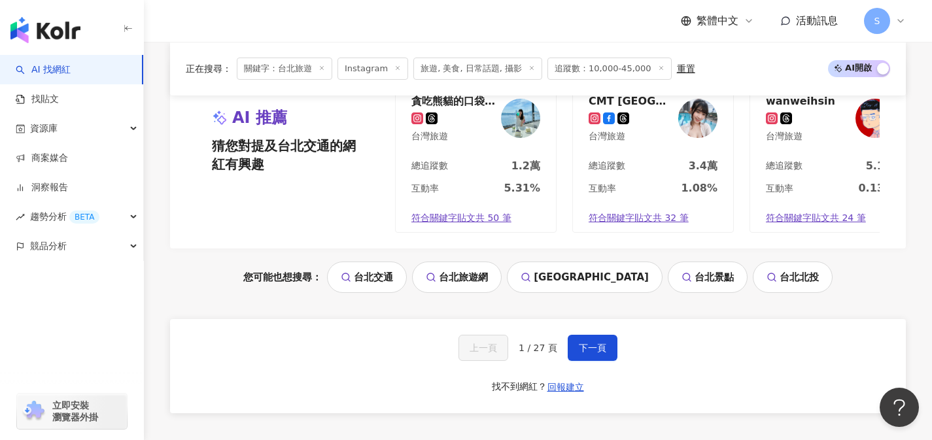
scroll to position [2693, 0]
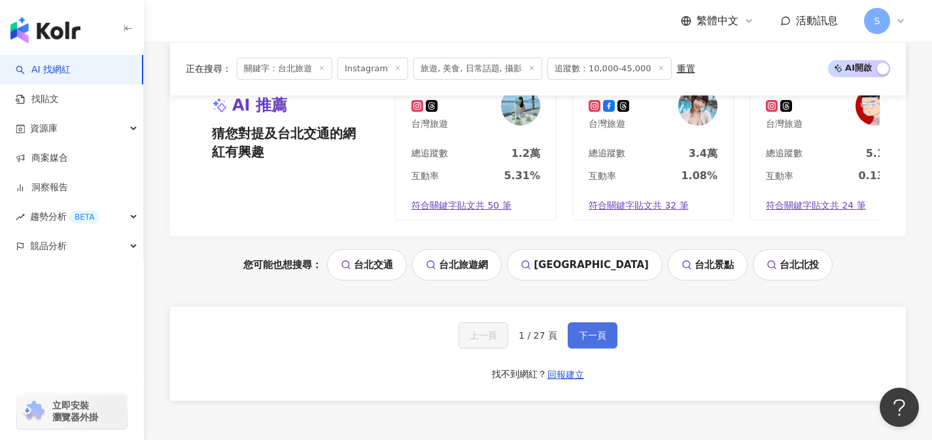
click at [570, 322] on button "下一頁" at bounding box center [593, 335] width 50 height 26
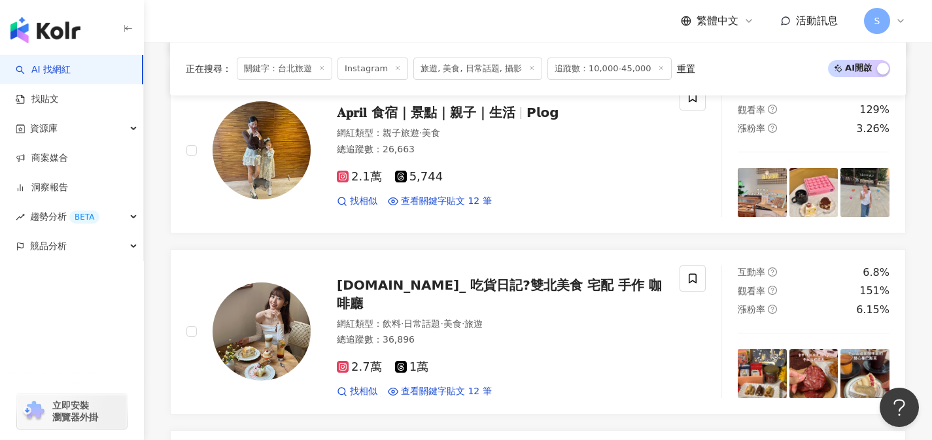
scroll to position [1136, 0]
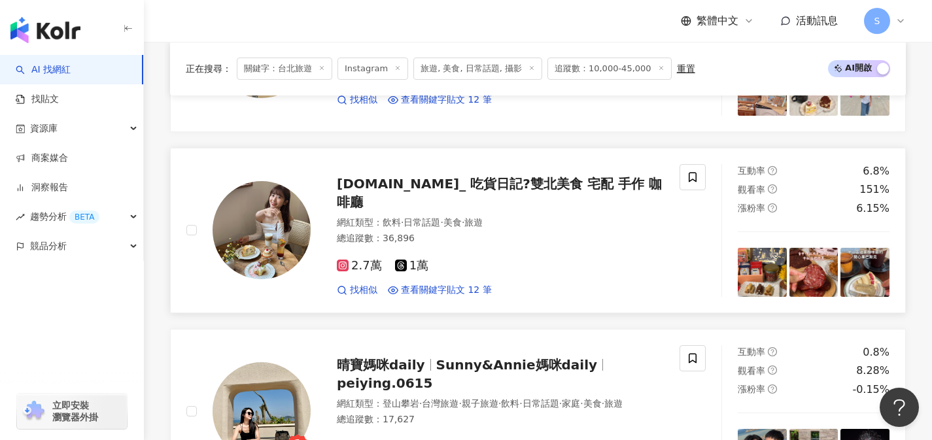
click at [491, 262] on div "2.7萬 1萬" at bounding box center [500, 266] width 327 height 14
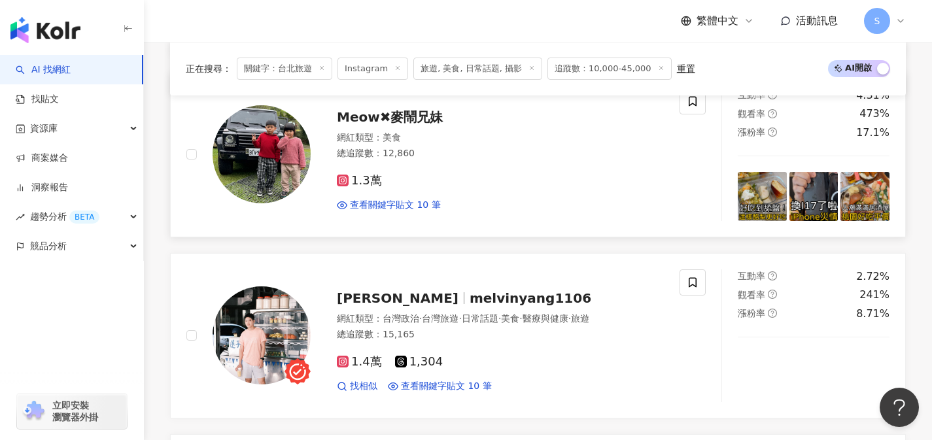
scroll to position [1690, 0]
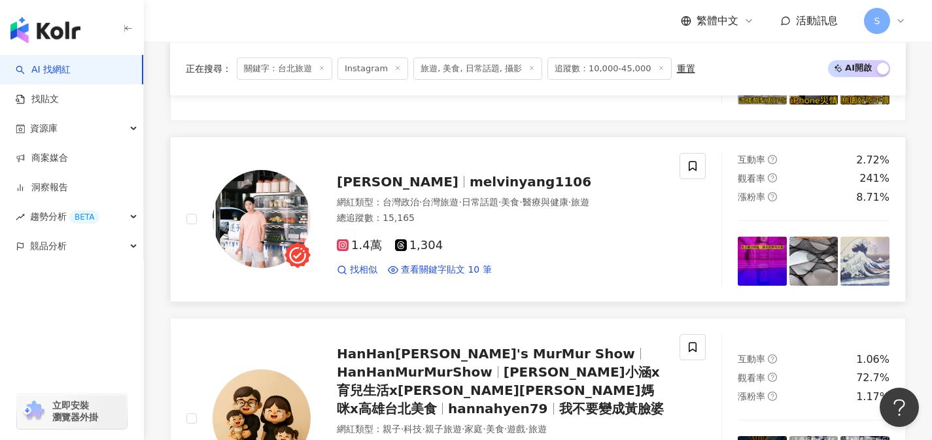
click at [485, 244] on div "1.4萬 1,304" at bounding box center [500, 246] width 327 height 14
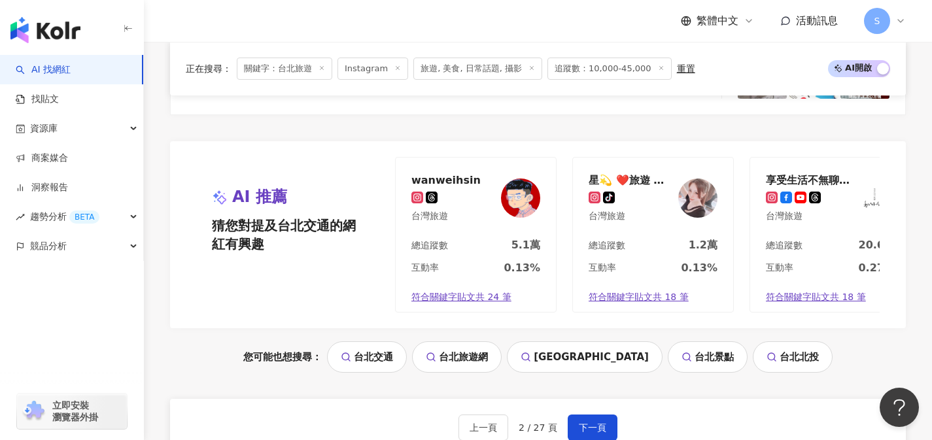
scroll to position [2739, 0]
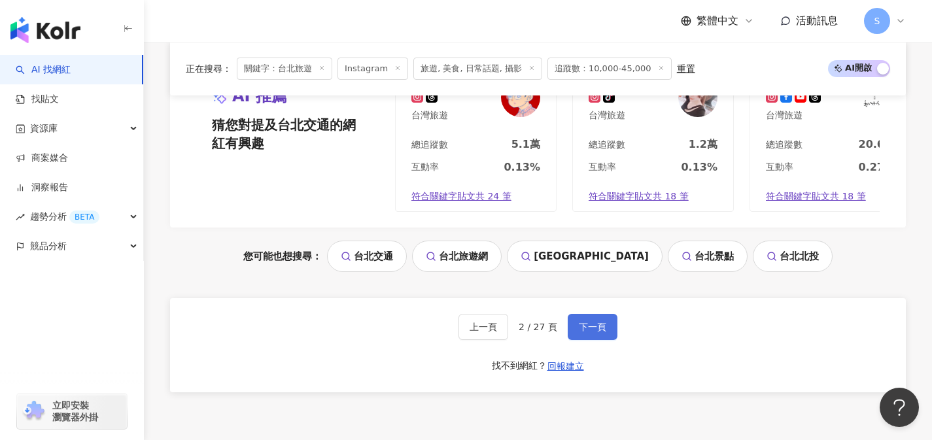
click at [590, 326] on button "下一頁" at bounding box center [593, 327] width 50 height 26
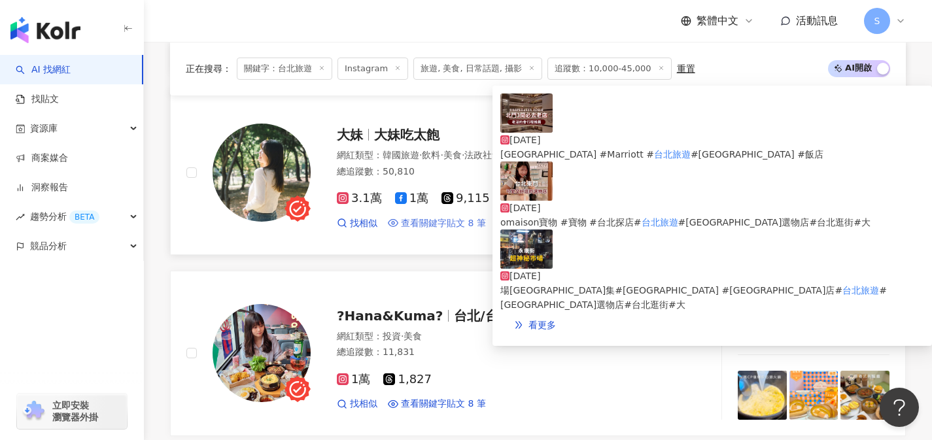
scroll to position [896, 0]
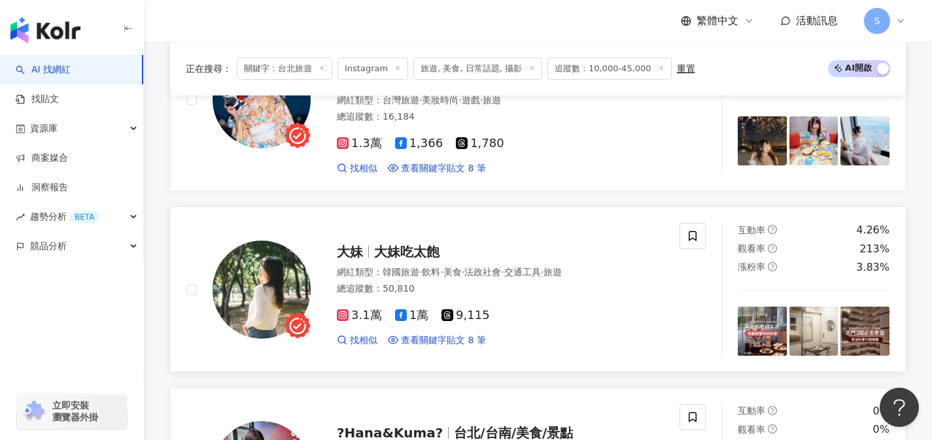
click at [487, 243] on div "大妹 大妹吃太飽" at bounding box center [500, 252] width 327 height 18
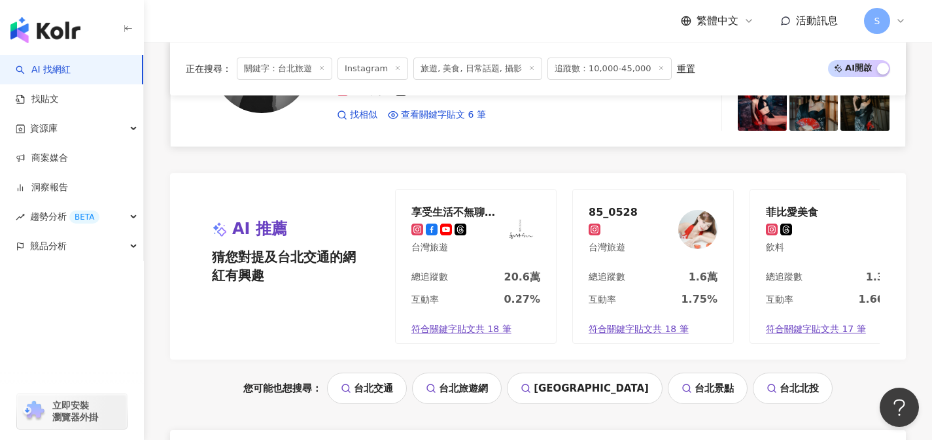
scroll to position [2669, 0]
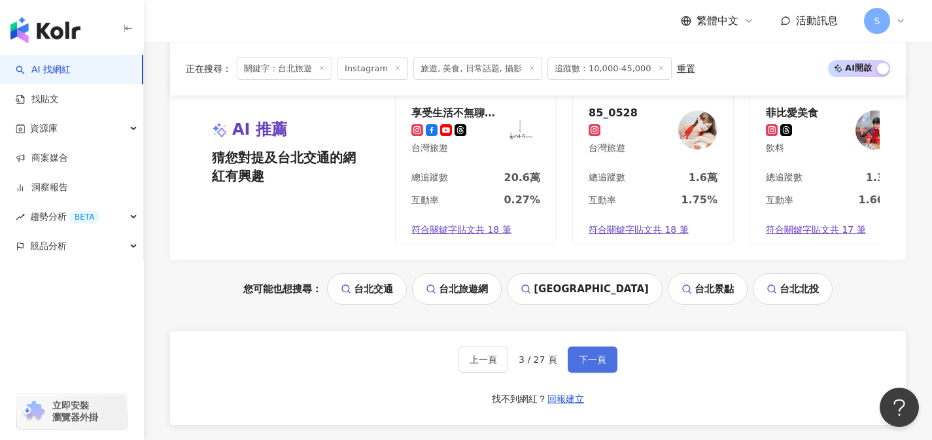
click at [582, 347] on button "下一頁" at bounding box center [593, 360] width 50 height 26
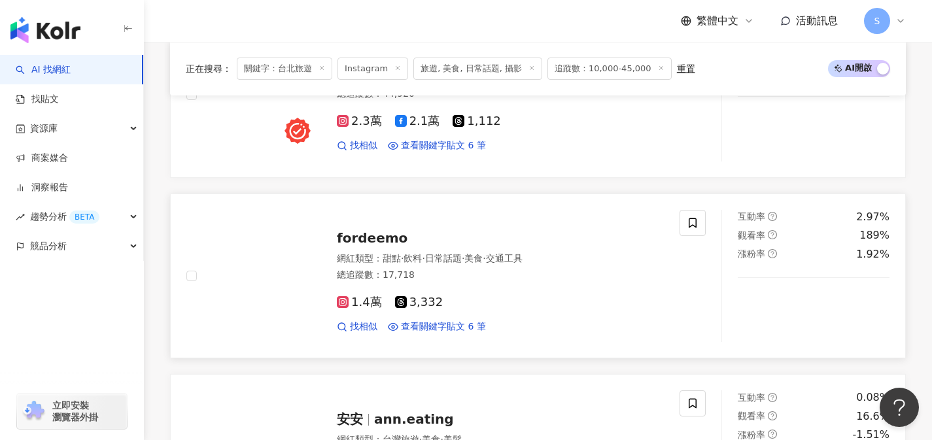
scroll to position [529, 0]
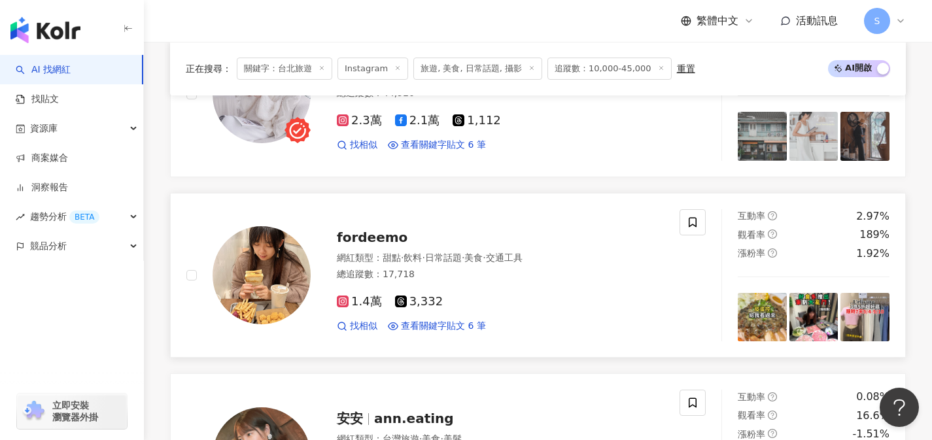
click at [466, 308] on div "1.4萬 3,332" at bounding box center [500, 302] width 327 height 14
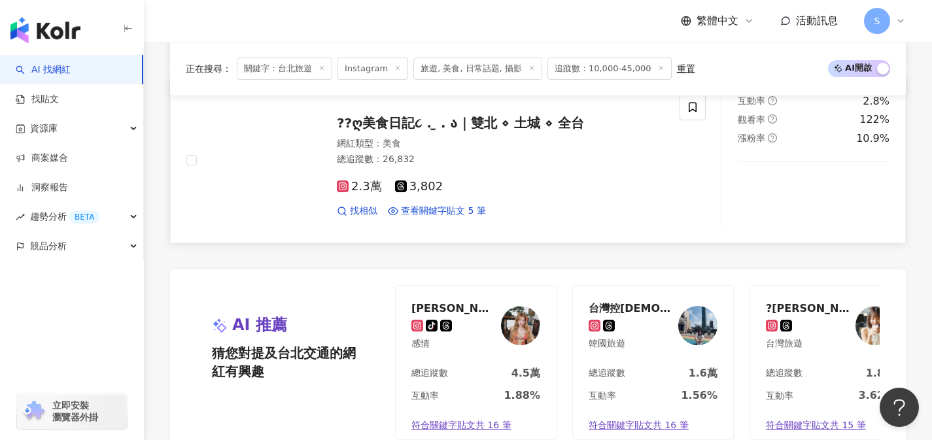
scroll to position [2440, 0]
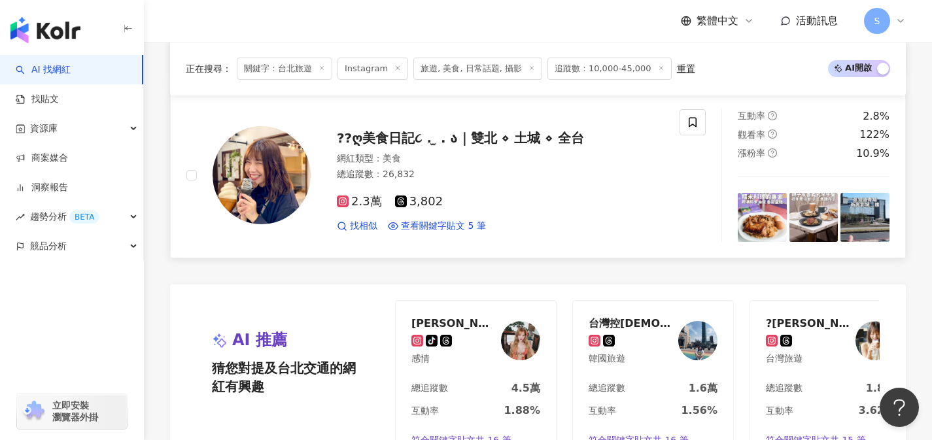
click at [525, 230] on div "找相似 查看關鍵字貼文 5 筆" at bounding box center [500, 226] width 327 height 13
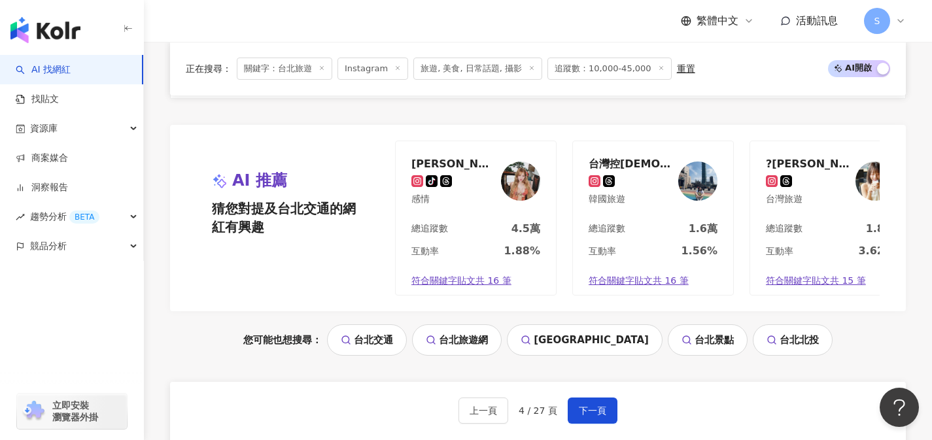
scroll to position [2600, 0]
click at [605, 411] on button "下一頁" at bounding box center [593, 410] width 50 height 26
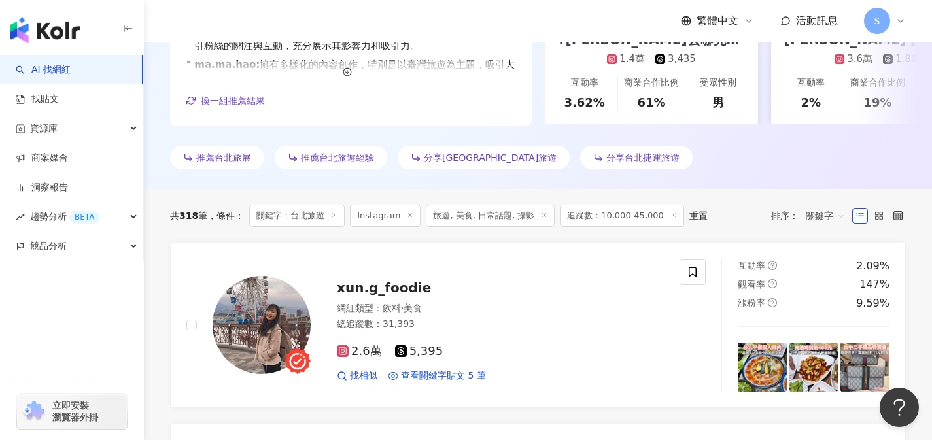
scroll to position [466, 0]
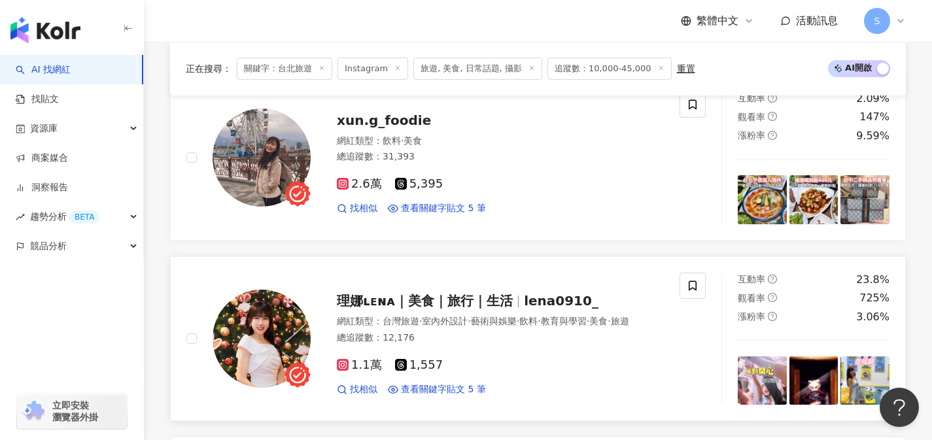
click at [465, 363] on div "1.1萬 1,557" at bounding box center [500, 365] width 327 height 14
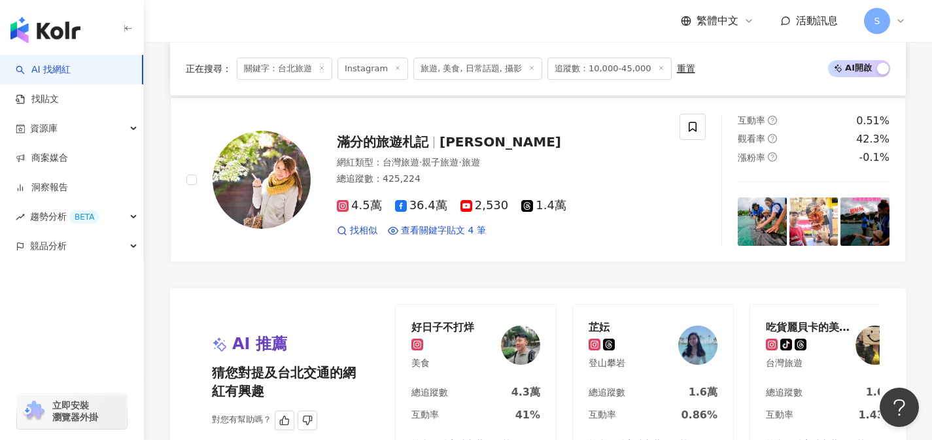
scroll to position [2682, 0]
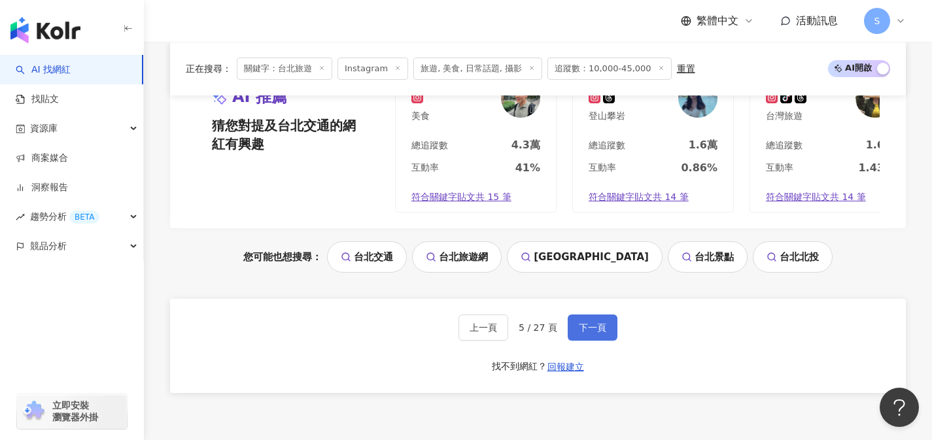
click at [606, 341] on button "下一頁" at bounding box center [593, 328] width 50 height 26
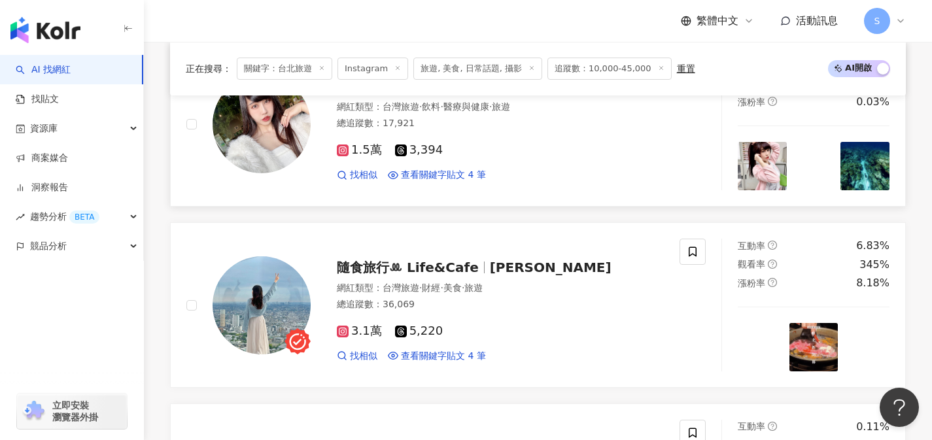
scroll to position [891, 0]
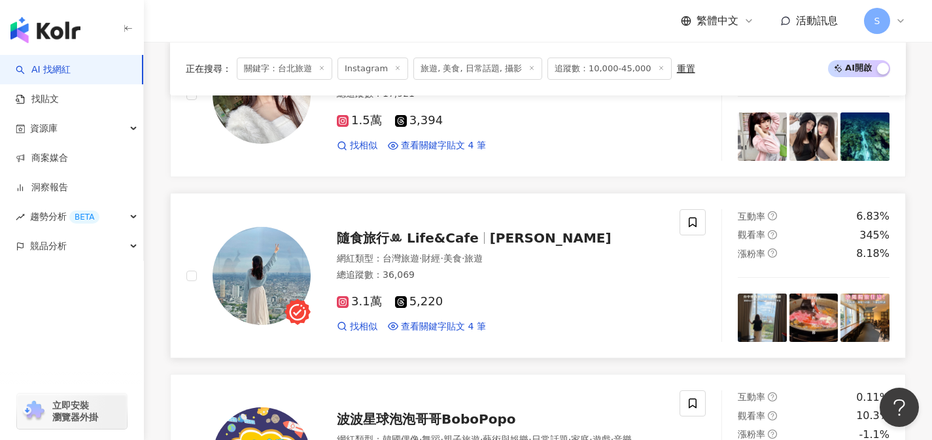
click at [482, 298] on div "3.1萬 5,220" at bounding box center [500, 302] width 327 height 14
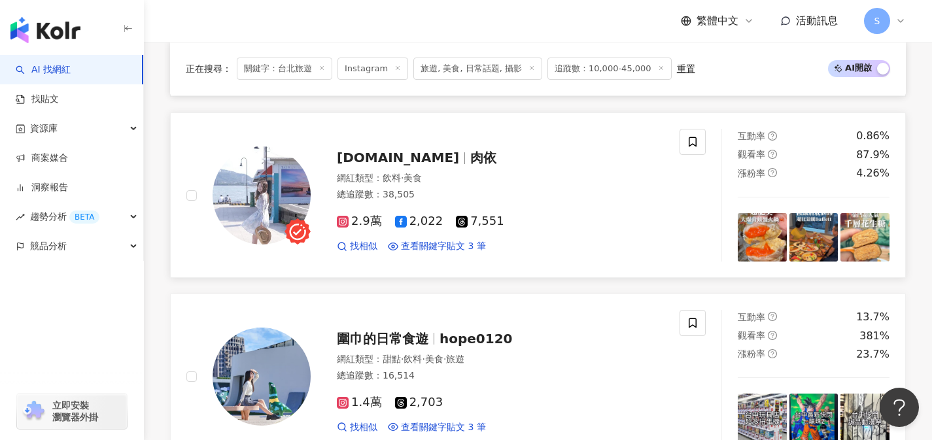
scroll to position [1856, 0]
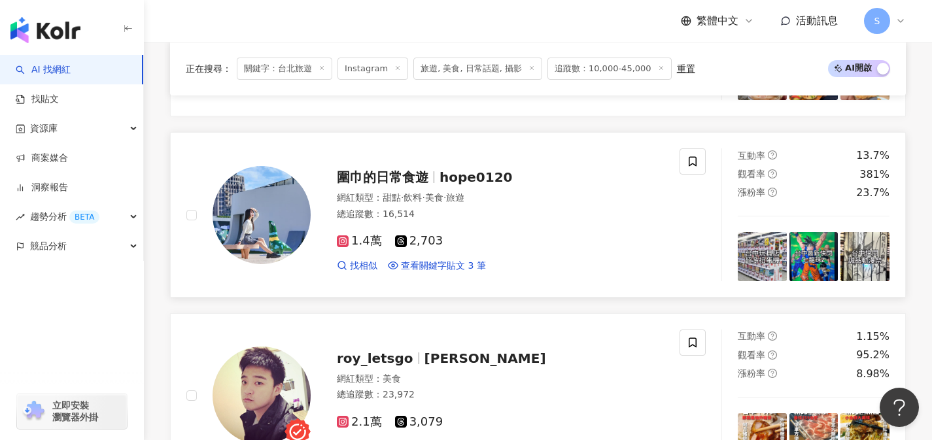
click at [470, 243] on div "1.4萬 2,703" at bounding box center [500, 241] width 327 height 14
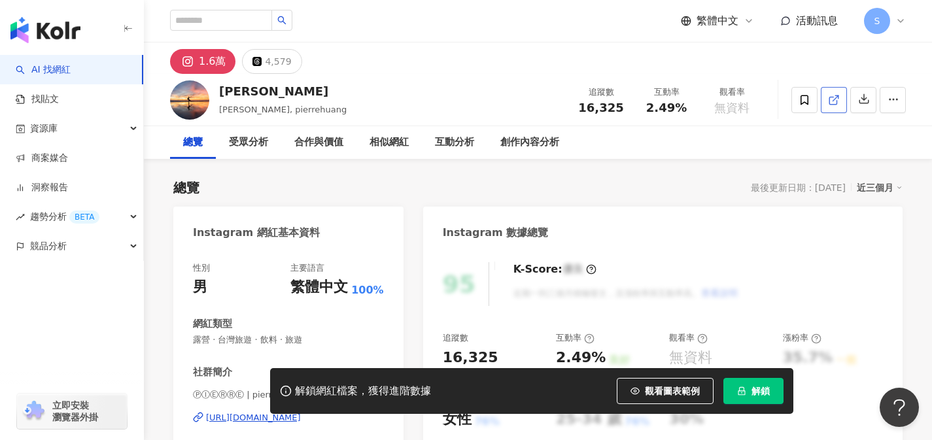
click at [834, 99] on line at bounding box center [835, 97] width 5 height 5
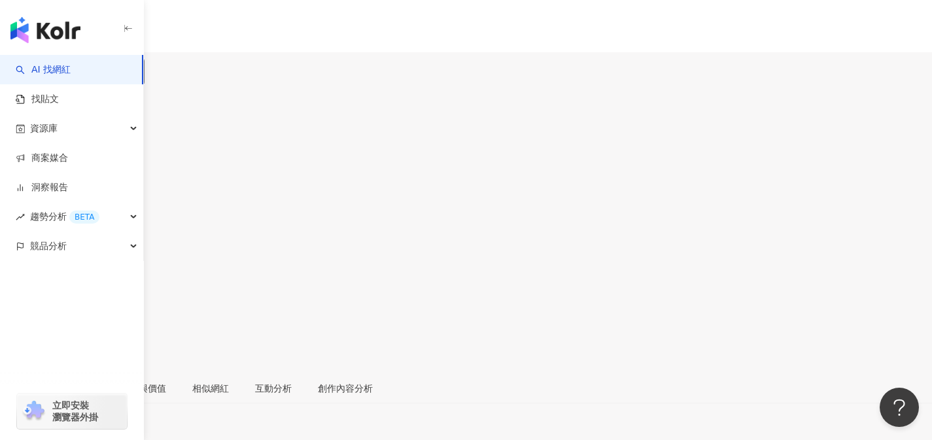
click at [16, 299] on icon at bounding box center [12, 302] width 7 height 7
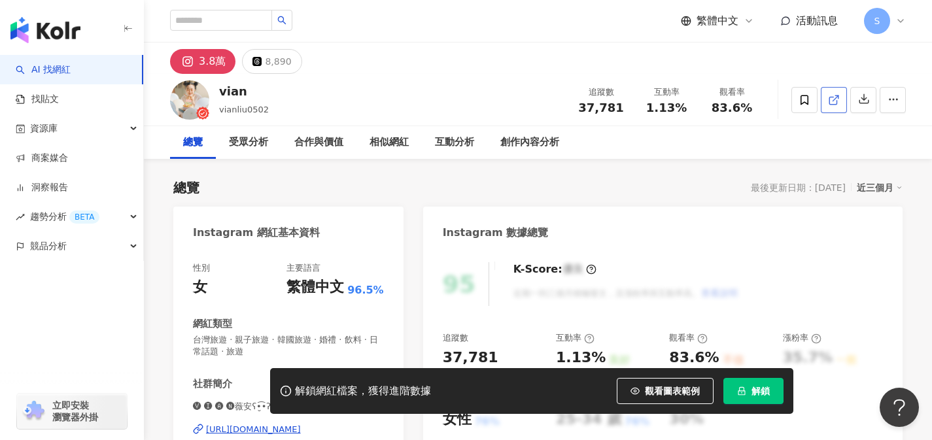
click at [825, 106] on link at bounding box center [834, 100] width 26 height 26
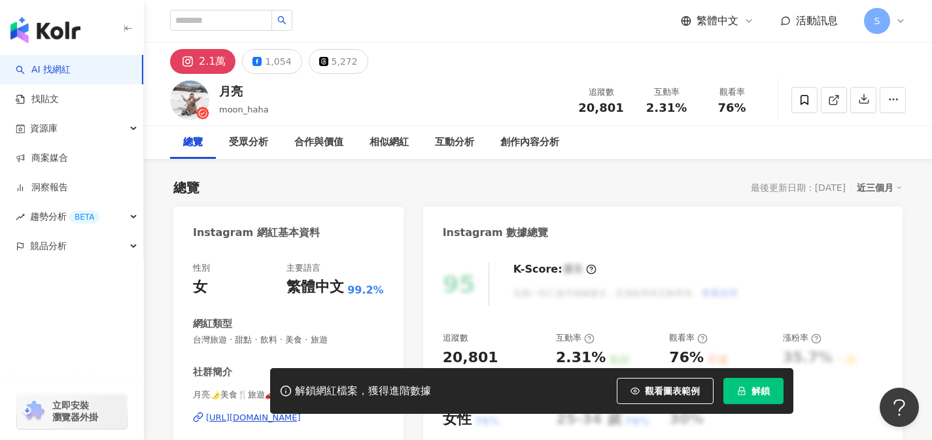
click at [829, 109] on link at bounding box center [834, 100] width 26 height 26
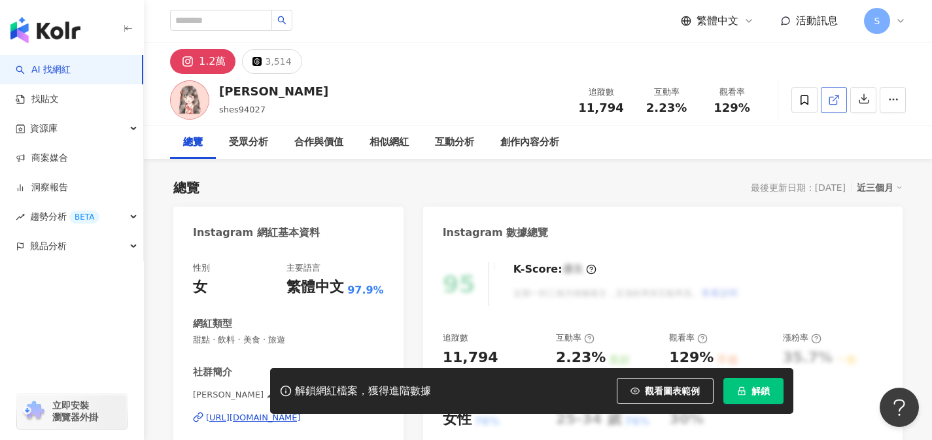
click at [832, 105] on span at bounding box center [834, 100] width 12 height 14
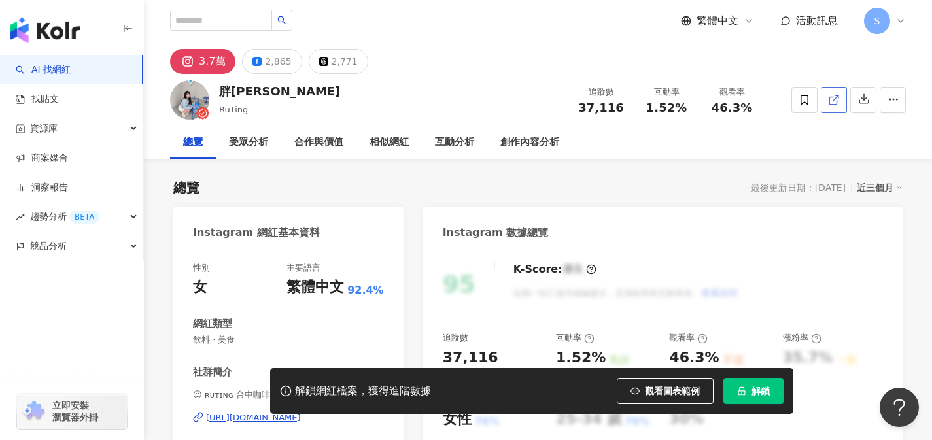
click at [825, 107] on link at bounding box center [834, 100] width 26 height 26
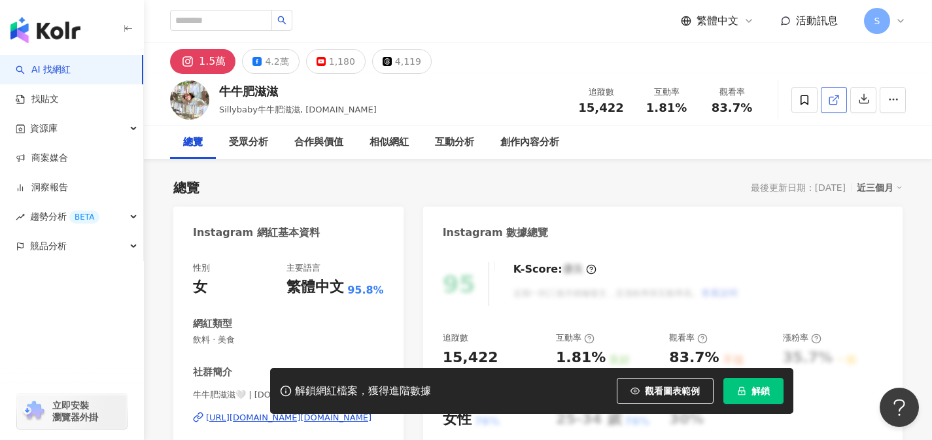
click at [831, 103] on icon at bounding box center [834, 100] width 12 height 12
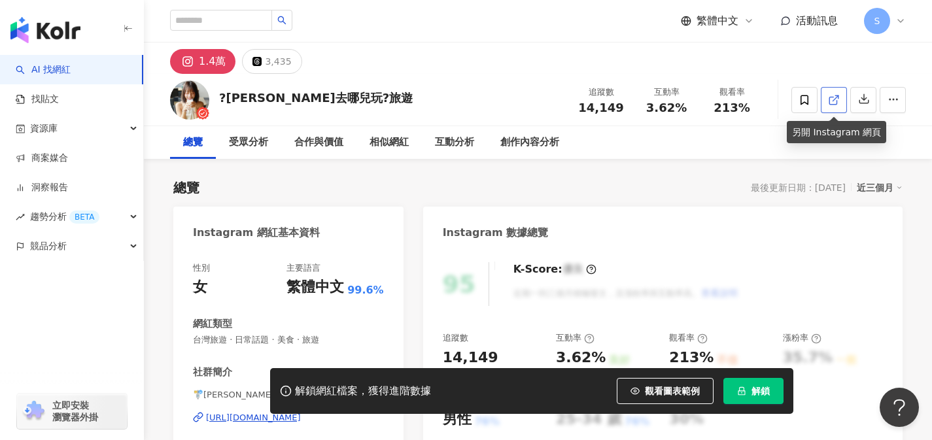
click at [830, 107] on link at bounding box center [834, 100] width 26 height 26
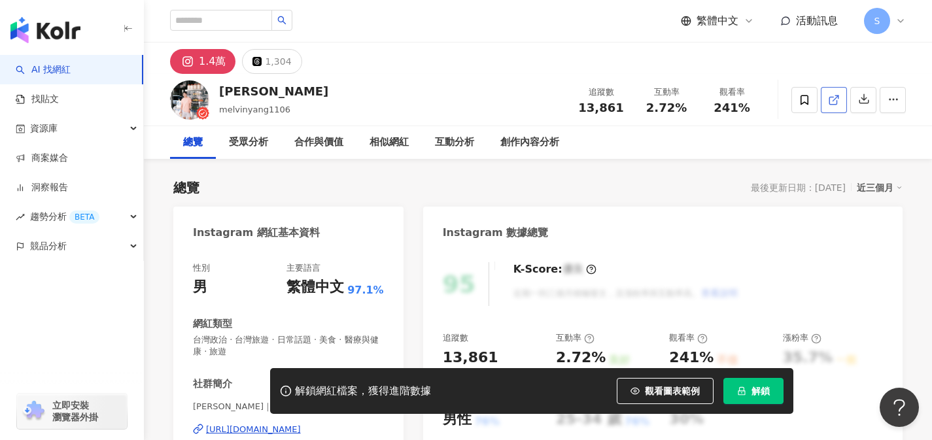
click at [842, 103] on link at bounding box center [834, 100] width 26 height 26
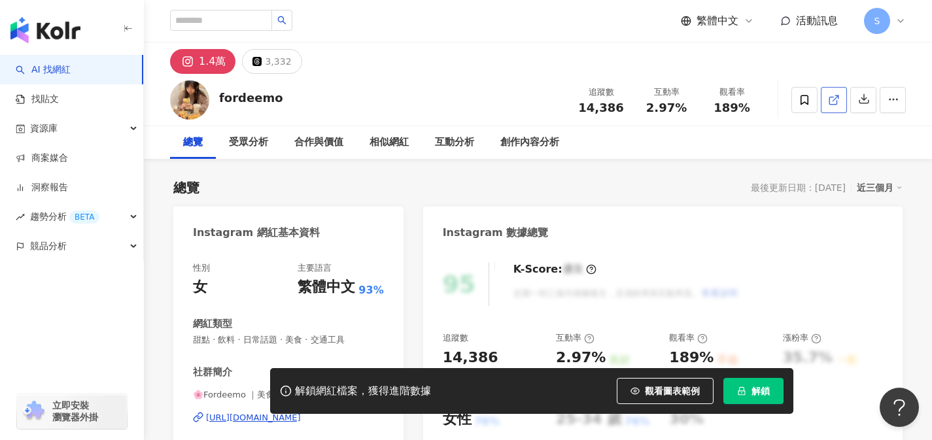
click at [836, 107] on link at bounding box center [834, 100] width 26 height 26
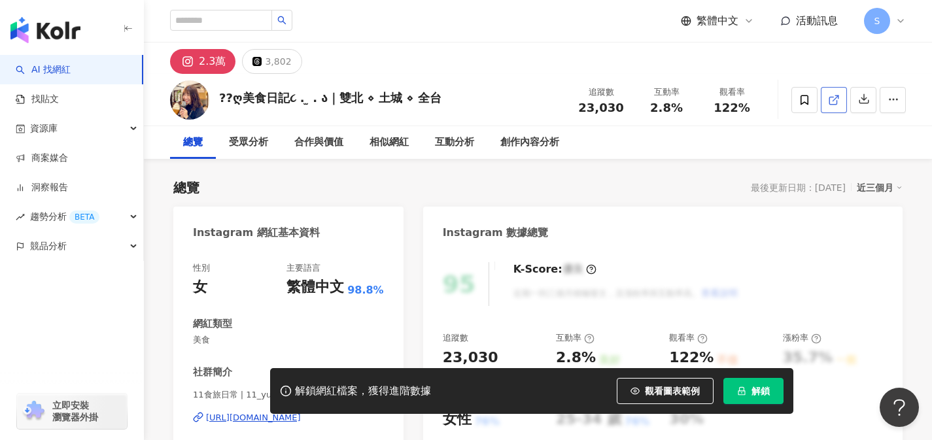
click at [836, 105] on icon at bounding box center [834, 100] width 12 height 12
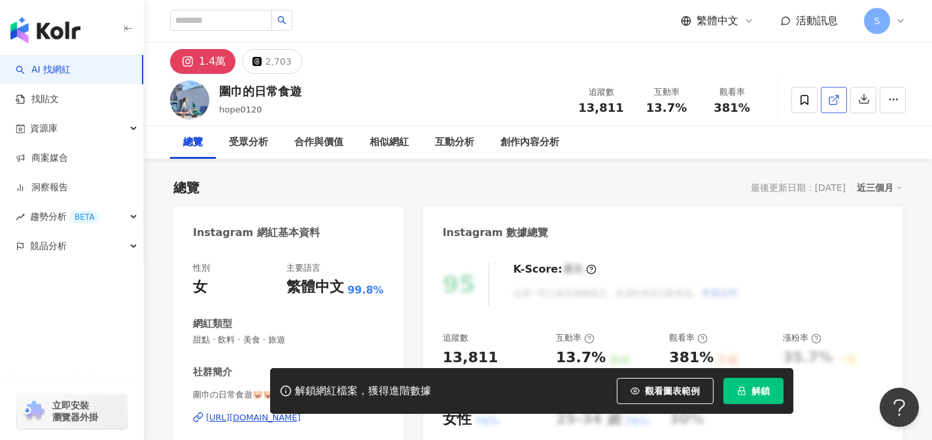
click at [832, 97] on icon at bounding box center [832, 100] width 7 height 7
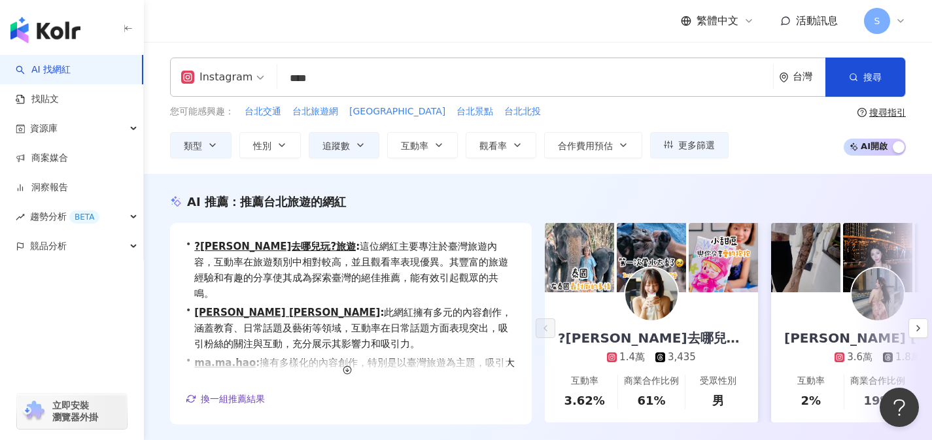
click at [374, 80] on input "****" at bounding box center [524, 78] width 485 height 25
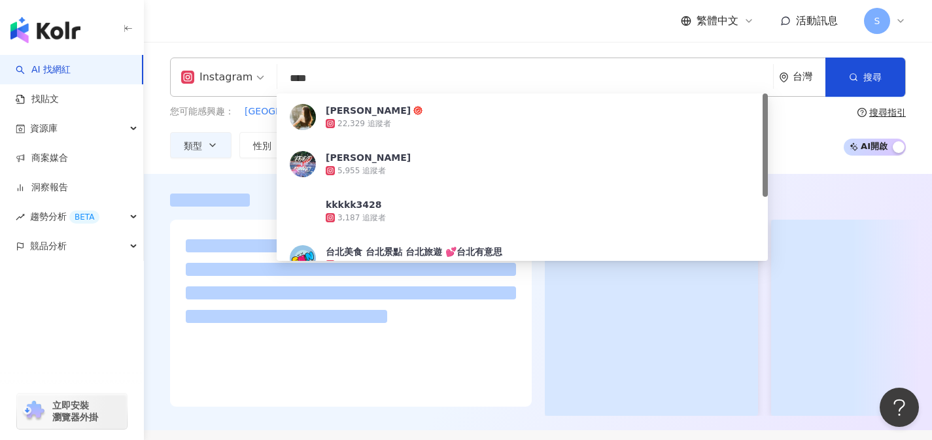
type input "****"
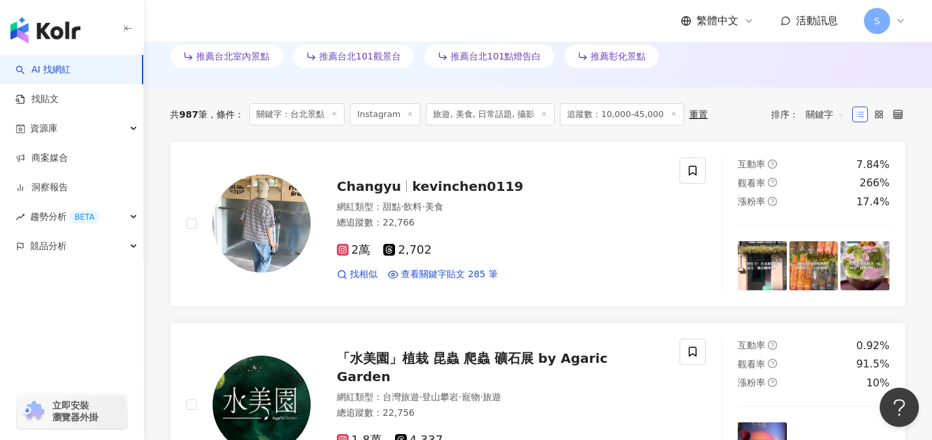
scroll to position [390, 0]
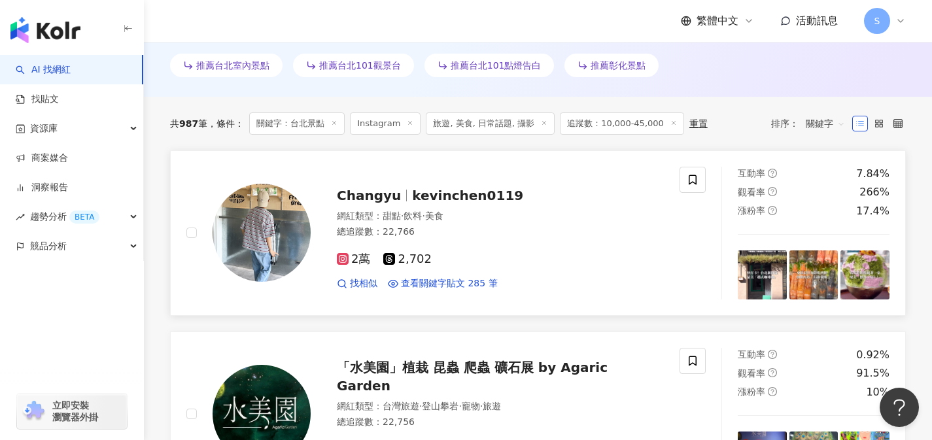
click at [480, 265] on div "2萬 2,702" at bounding box center [500, 259] width 327 height 14
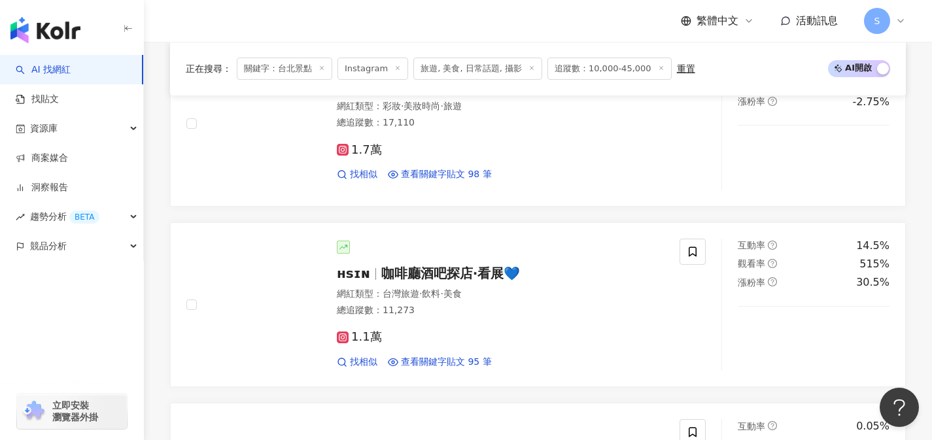
scroll to position [1110, 0]
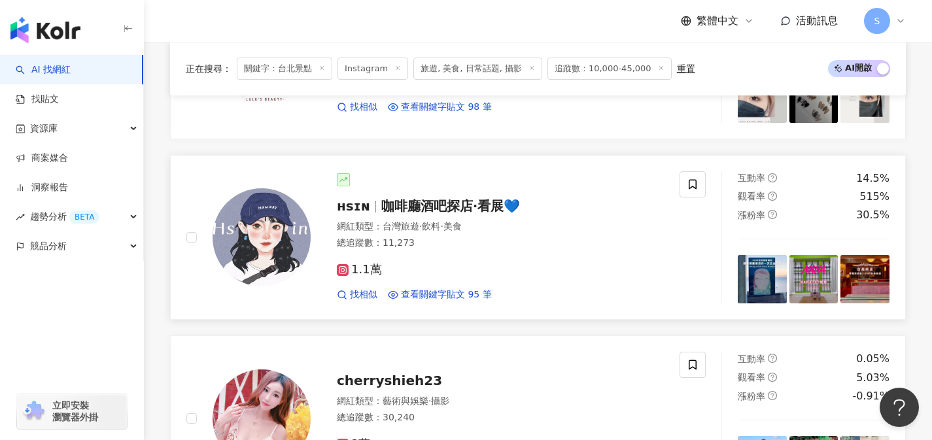
click at [474, 277] on div "1.1萬" at bounding box center [500, 270] width 327 height 14
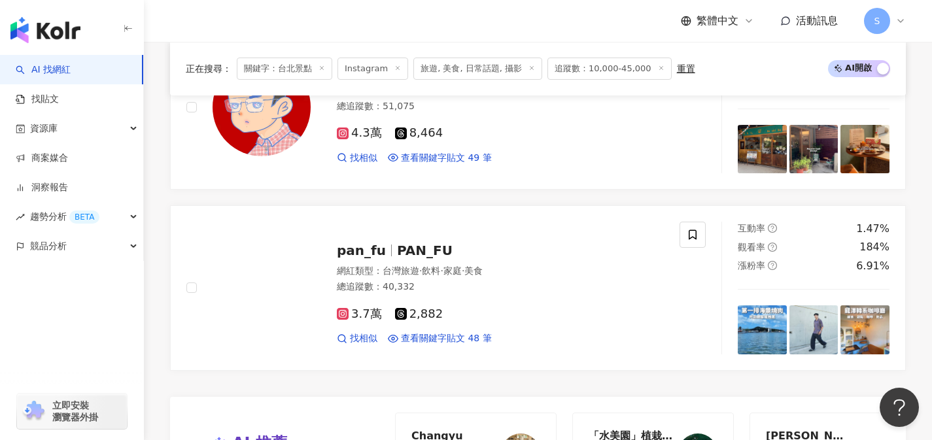
scroll to position [2354, 0]
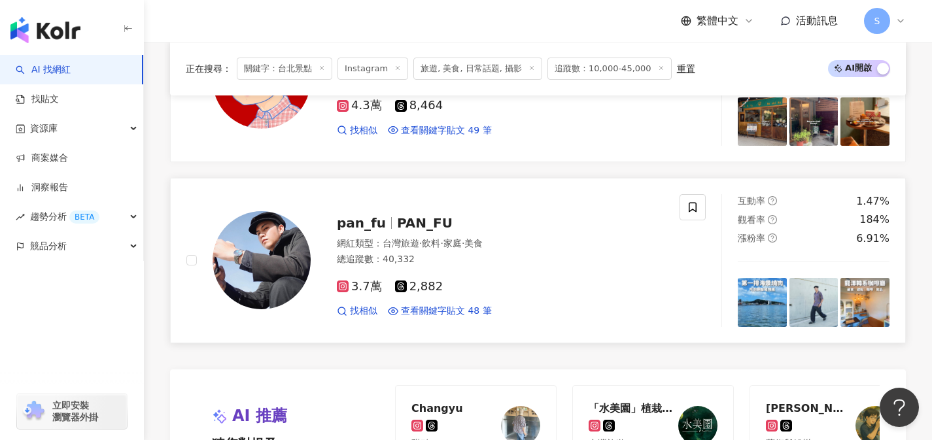
click at [469, 288] on div "3.7萬 2,882" at bounding box center [500, 287] width 327 height 14
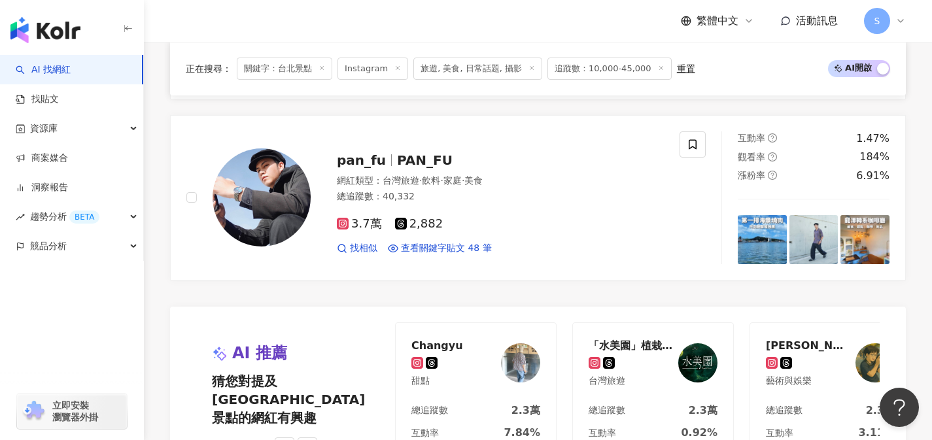
scroll to position [2693, 0]
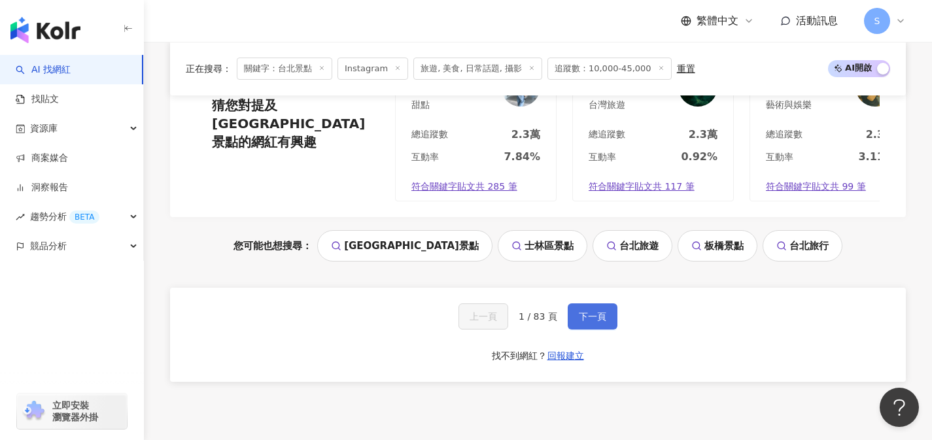
click at [579, 322] on span "下一頁" at bounding box center [592, 316] width 27 height 10
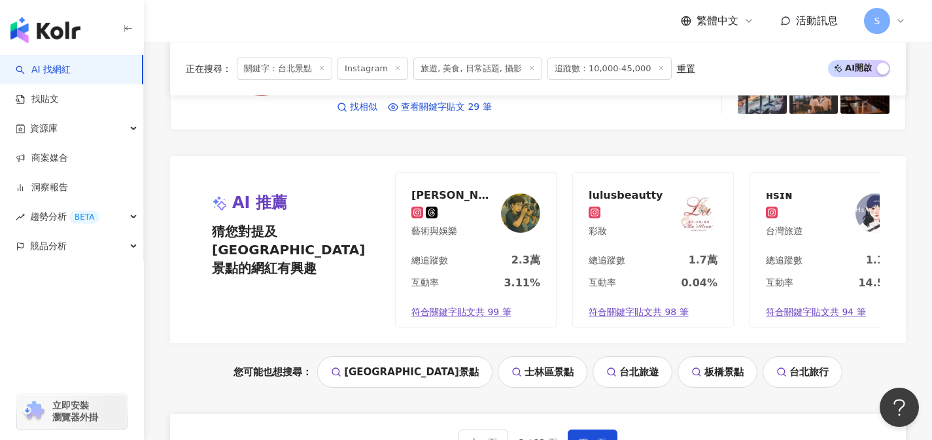
scroll to position [2674, 0]
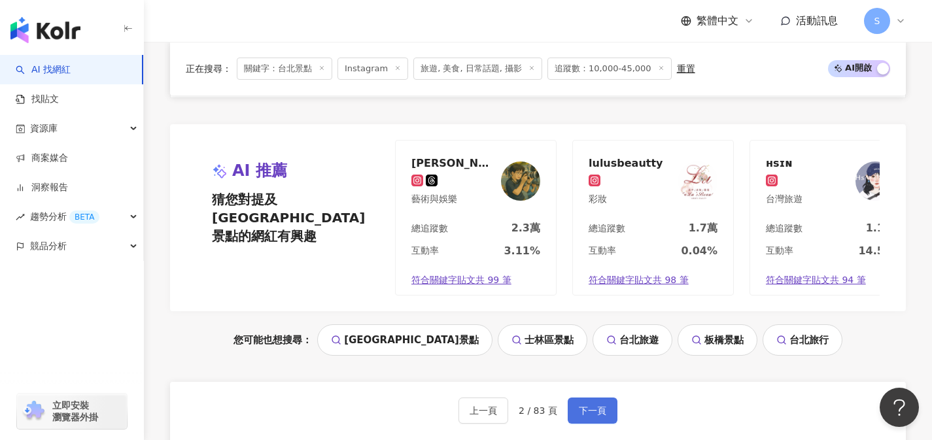
click at [601, 405] on span "下一頁" at bounding box center [592, 410] width 27 height 10
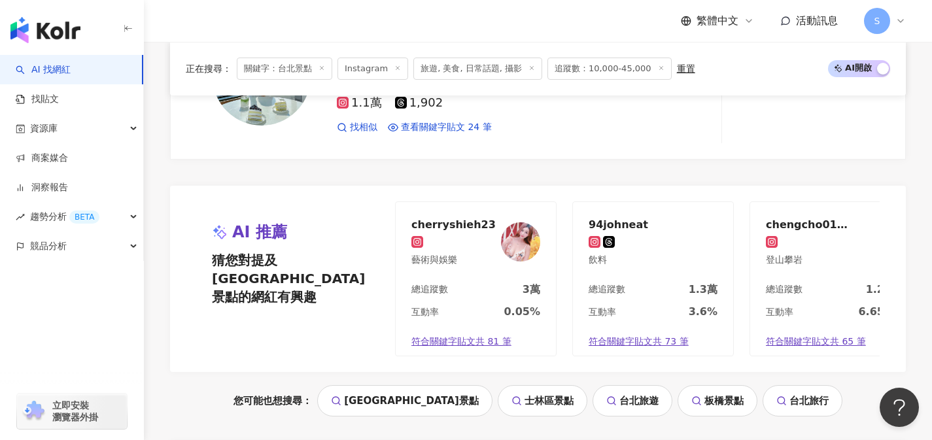
scroll to position [2823, 0]
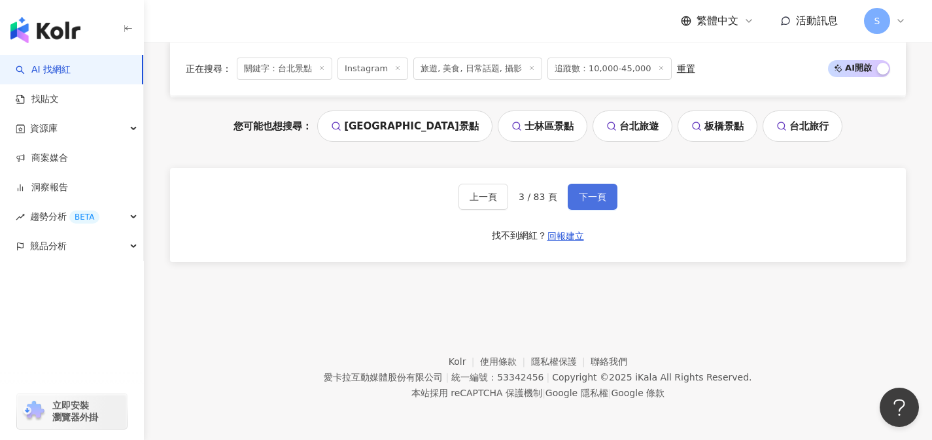
click at [594, 200] on span "下一頁" at bounding box center [592, 197] width 27 height 10
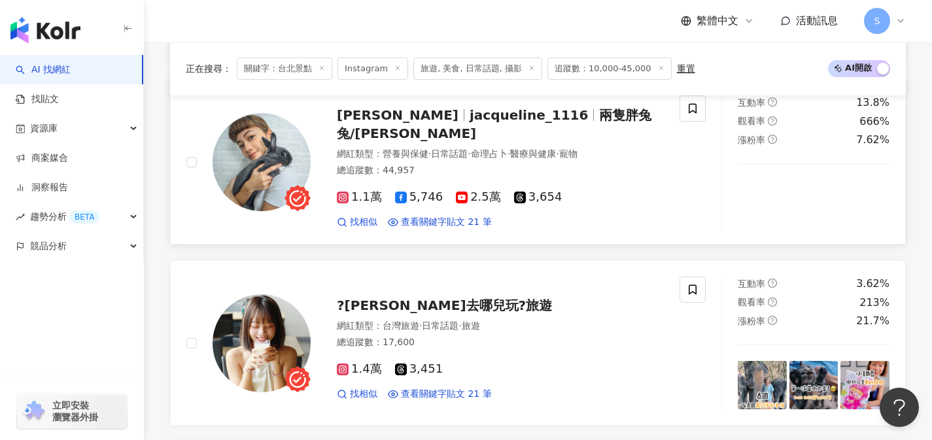
scroll to position [1134, 0]
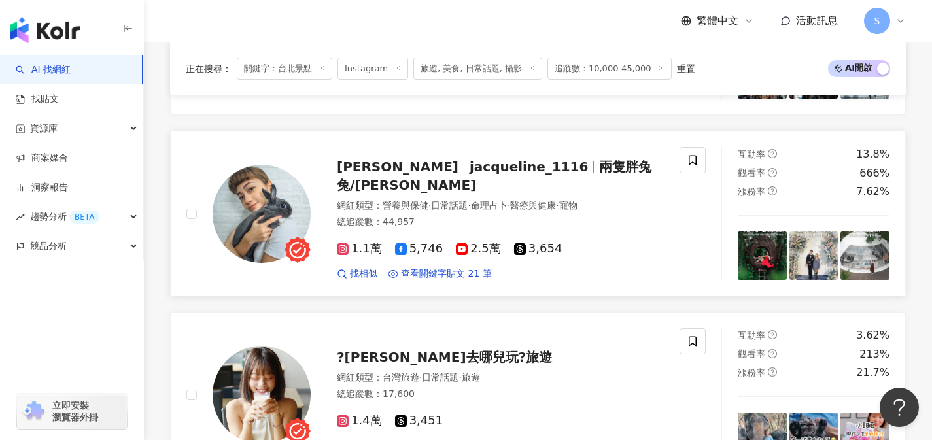
click at [576, 279] on div "找相似 查看關鍵字貼文 21 筆" at bounding box center [500, 273] width 327 height 13
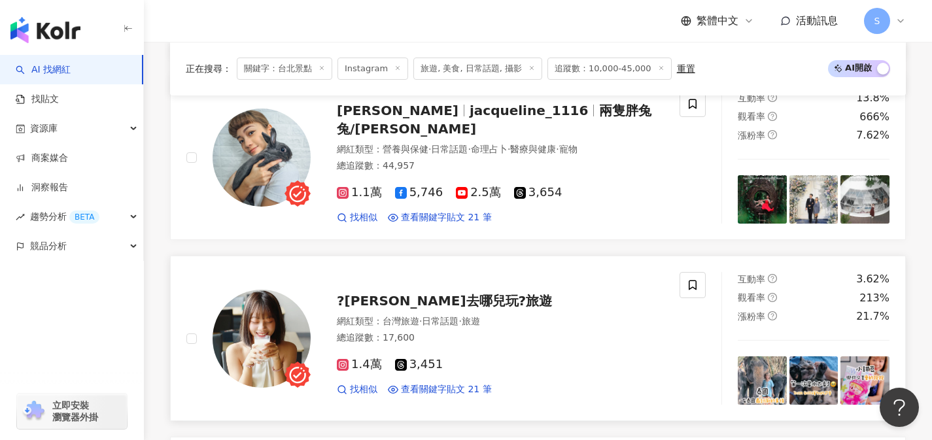
scroll to position [1201, 0]
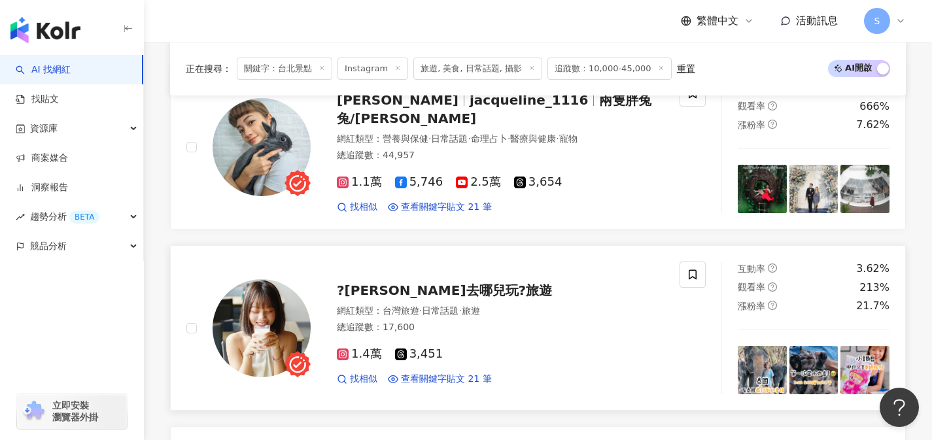
click at [465, 355] on div "1.4萬 3,451" at bounding box center [500, 354] width 327 height 14
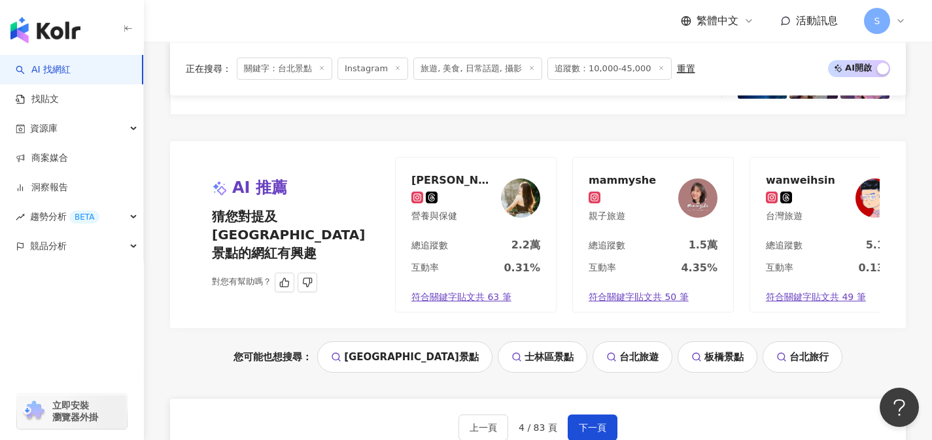
scroll to position [2714, 0]
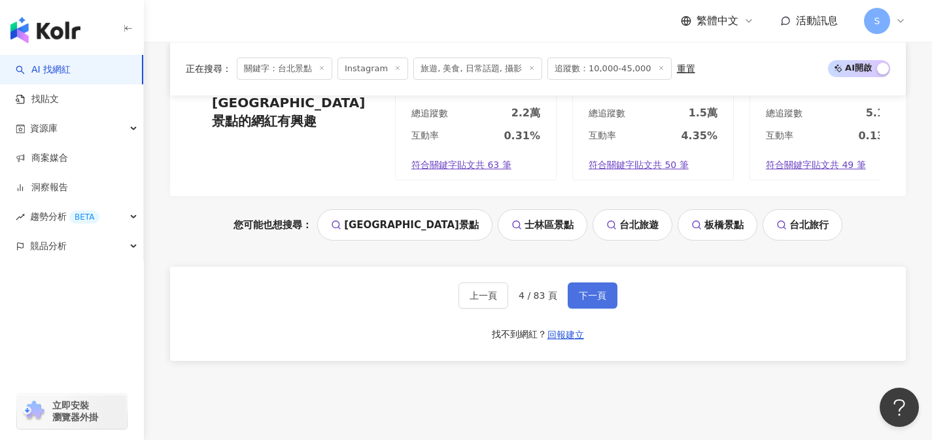
click at [606, 305] on button "下一頁" at bounding box center [593, 295] width 50 height 26
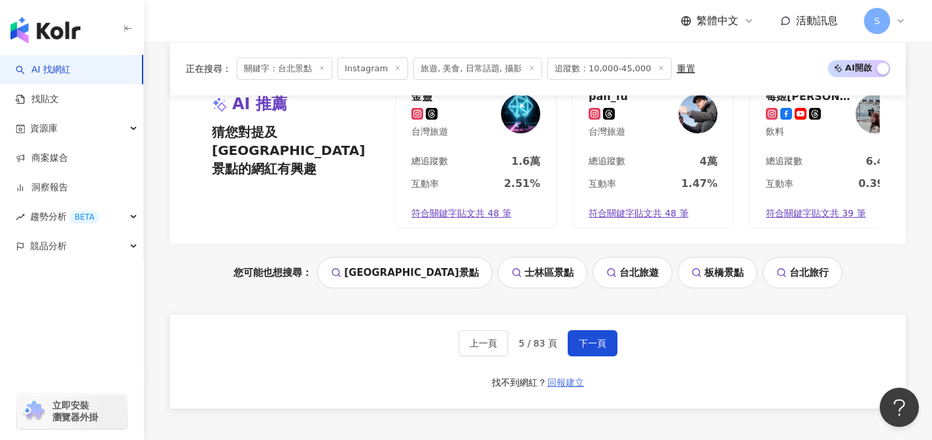
scroll to position [2732, 0]
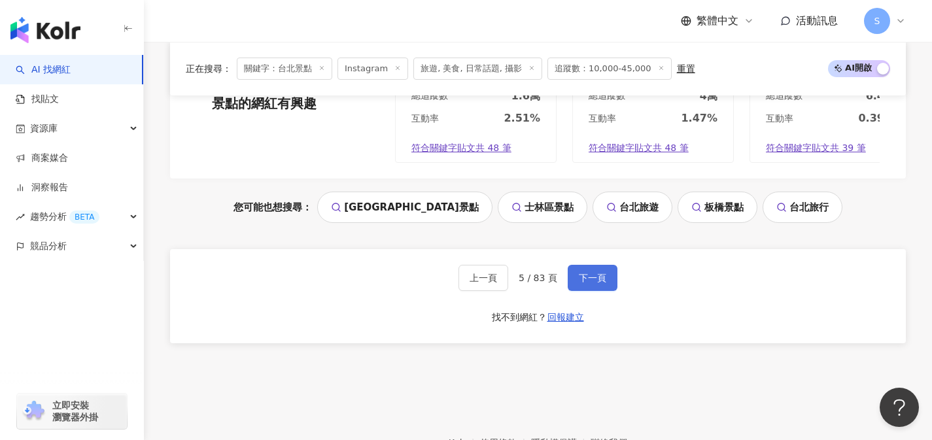
click at [590, 283] on span "下一頁" at bounding box center [592, 278] width 27 height 10
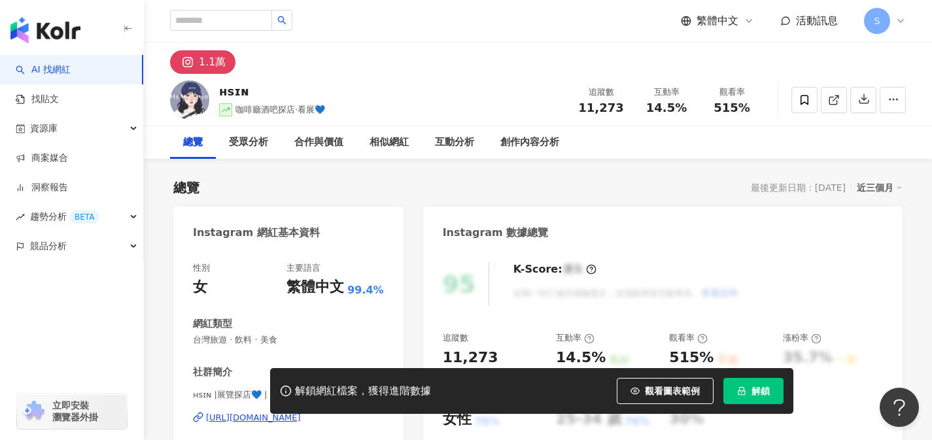
drag, startPoint x: 821, startPoint y: 111, endPoint x: 813, endPoint y: 117, distance: 10.2
click at [829, 102] on icon at bounding box center [832, 100] width 7 height 7
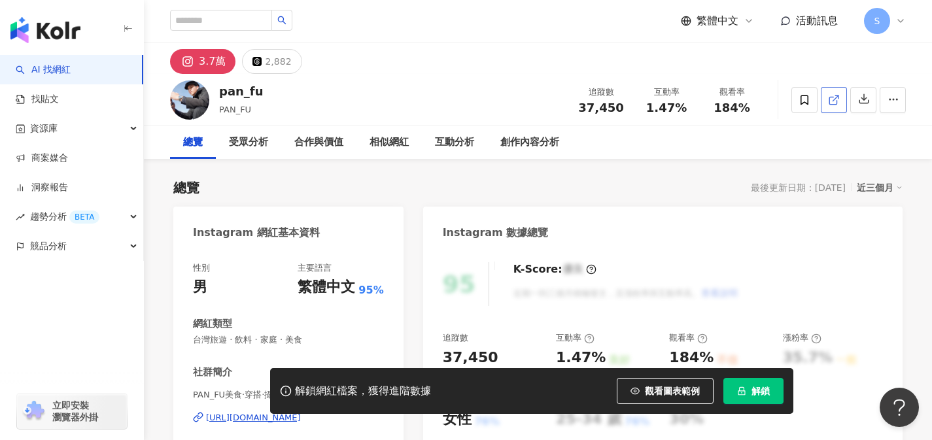
click at [833, 100] on line at bounding box center [835, 97] width 5 height 5
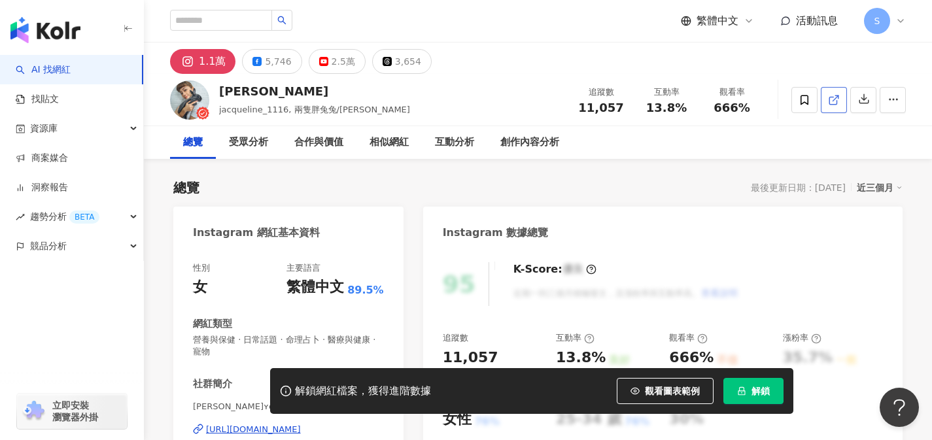
click at [828, 103] on icon at bounding box center [834, 100] width 12 height 12
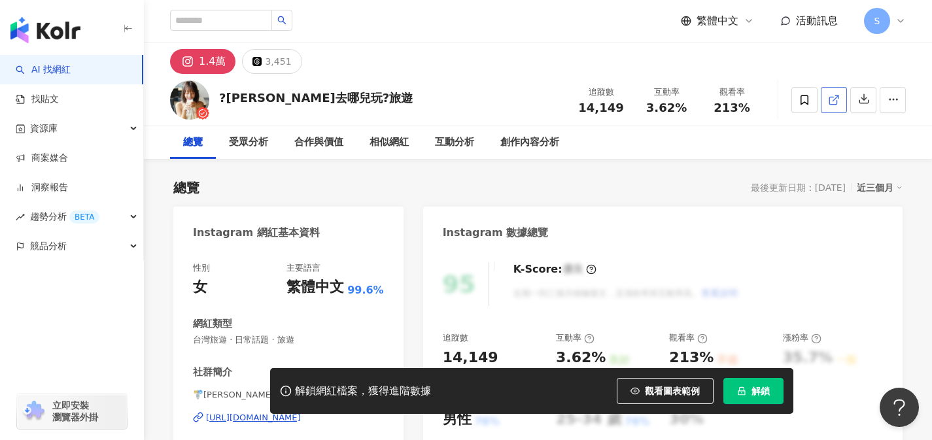
click at [827, 103] on link at bounding box center [834, 100] width 26 height 26
